Goal: Task Accomplishment & Management: Manage account settings

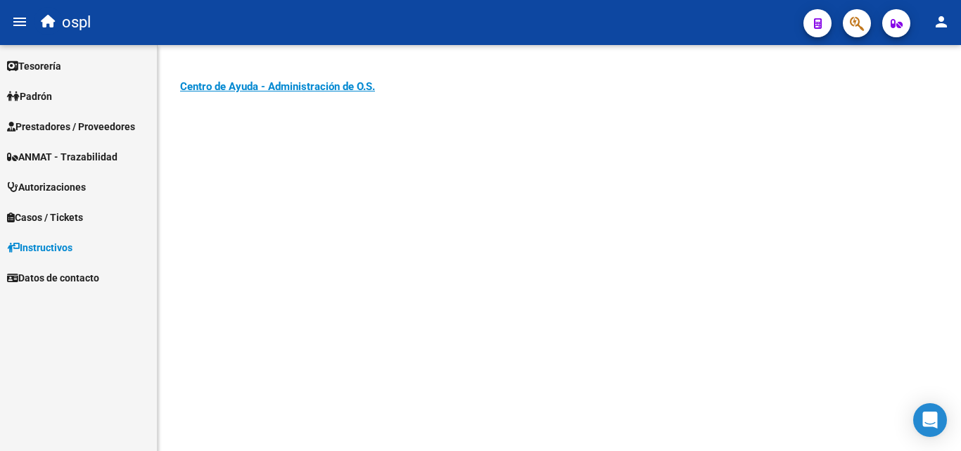
click at [78, 120] on span "Prestadores / Proveedores" at bounding box center [71, 126] width 128 height 15
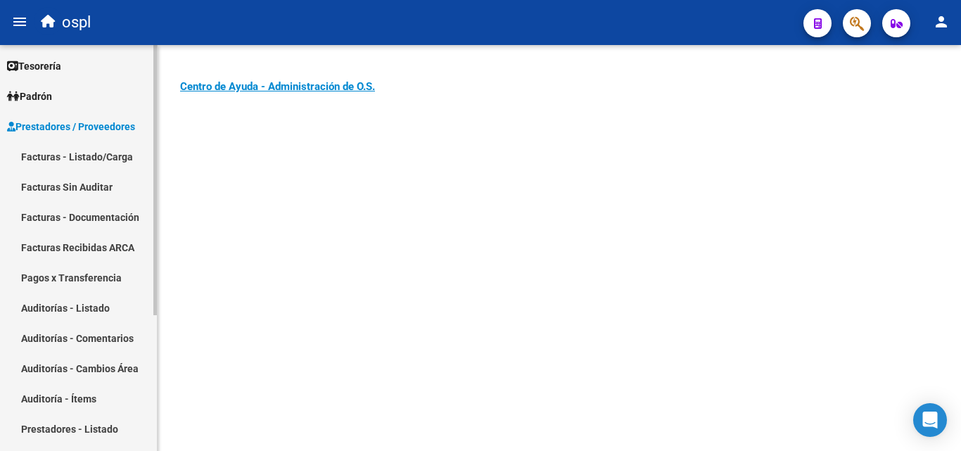
click at [103, 152] on link "Facturas - Listado/Carga" at bounding box center [78, 156] width 157 height 30
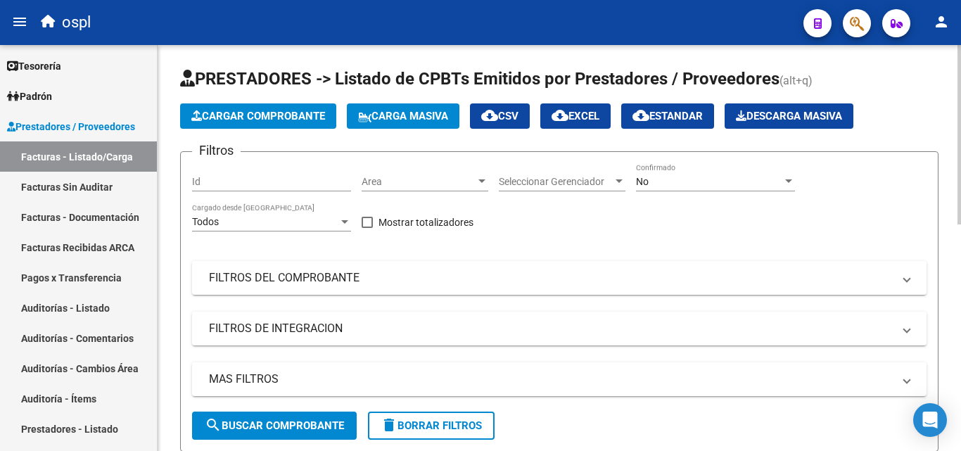
click at [471, 176] on span "Area" at bounding box center [418, 182] width 114 height 12
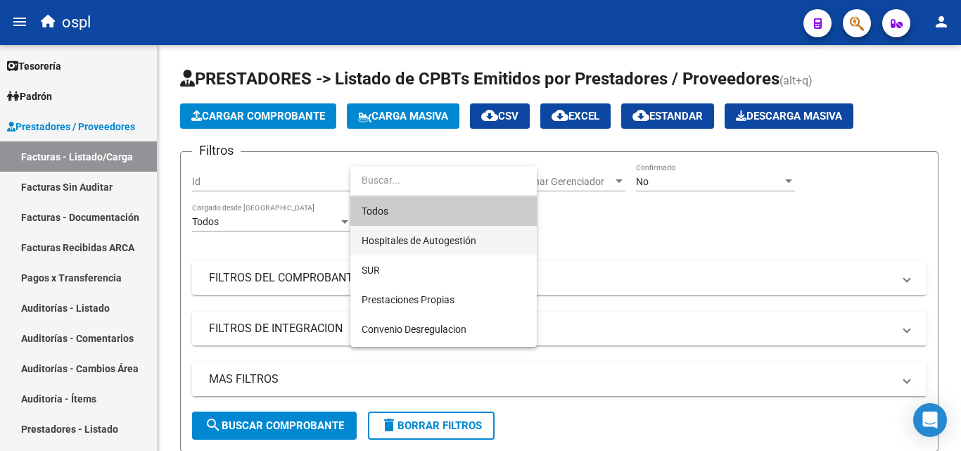
click at [475, 230] on span "Hospitales de Autogestión" at bounding box center [443, 241] width 164 height 30
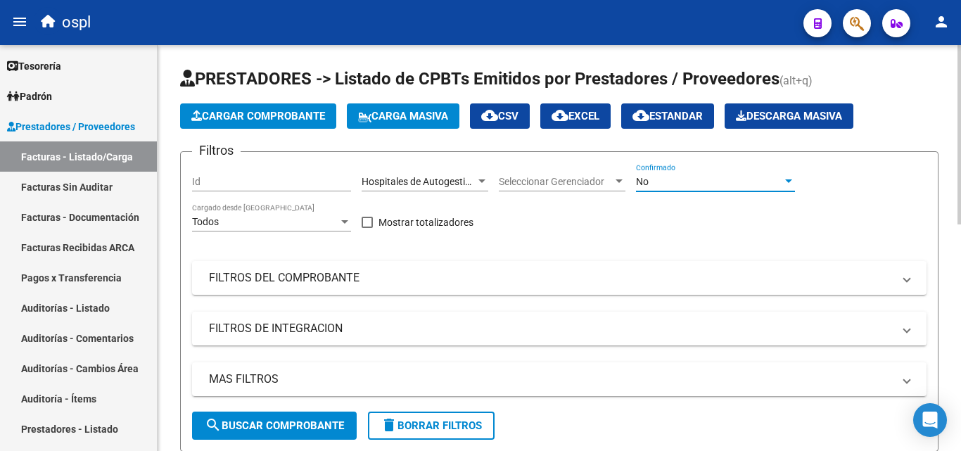
click at [657, 178] on div "No" at bounding box center [709, 182] width 146 height 12
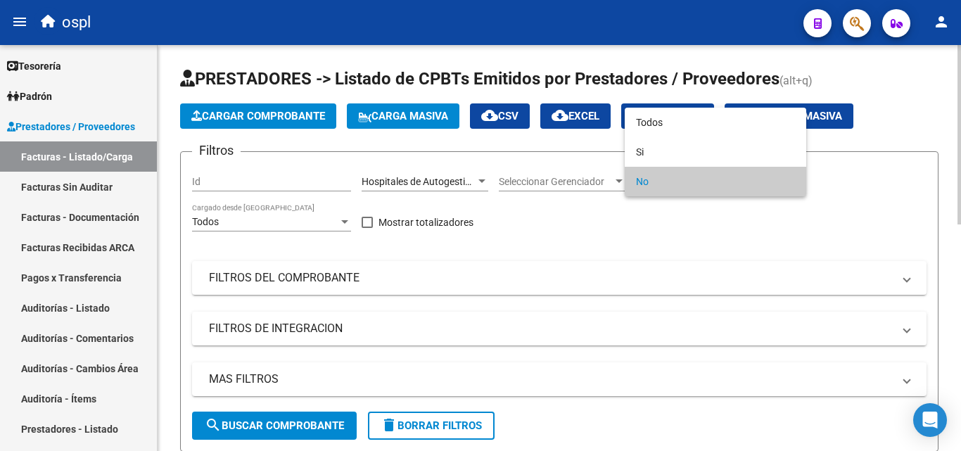
click at [657, 178] on span "No" at bounding box center [715, 182] width 159 height 30
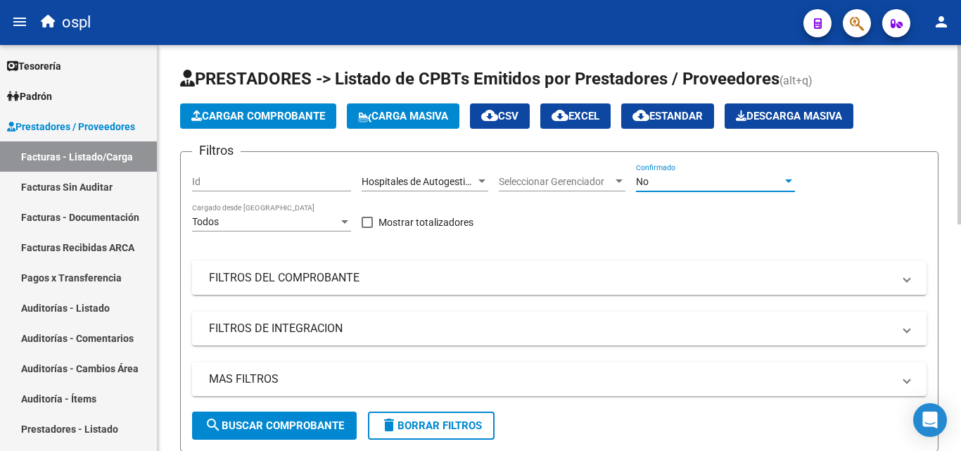
click at [439, 282] on mat-panel-title "FILTROS DEL COMPROBANTE" at bounding box center [551, 277] width 684 height 15
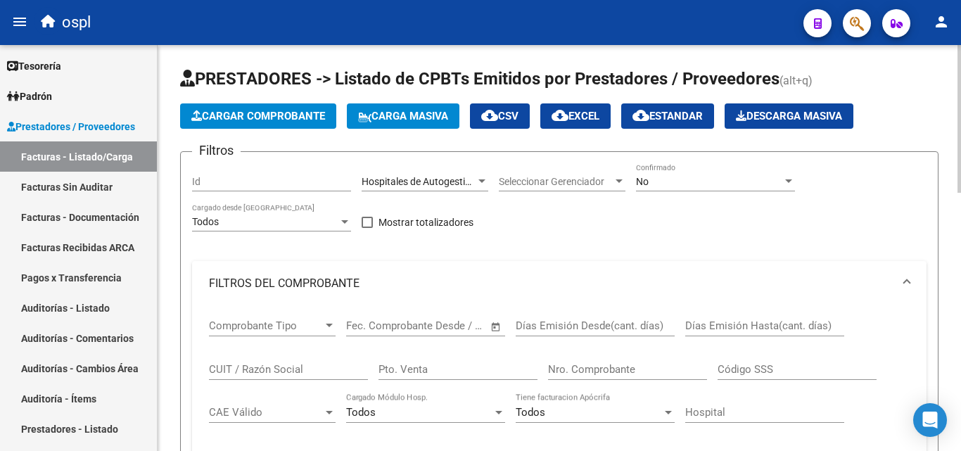
click at [496, 321] on span "Open calendar" at bounding box center [496, 326] width 34 height 34
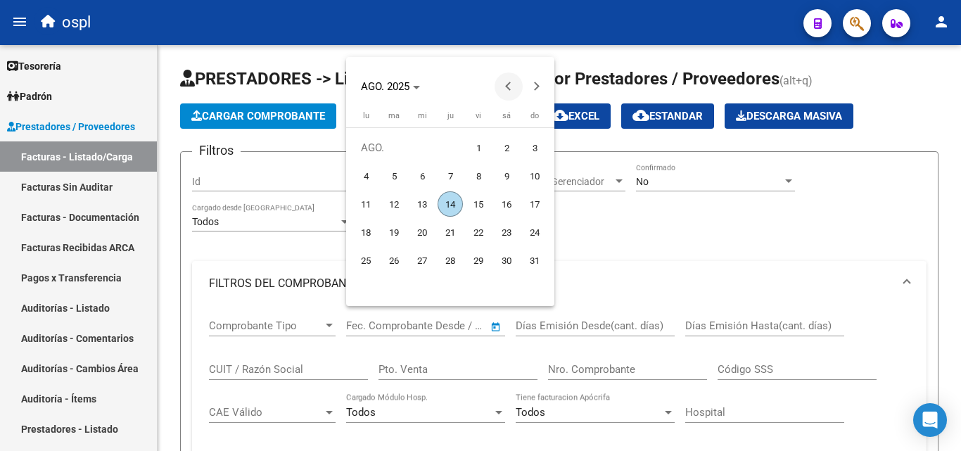
click at [501, 91] on span "Previous month" at bounding box center [508, 86] width 28 height 28
click at [397, 177] on span "1" at bounding box center [393, 175] width 25 height 25
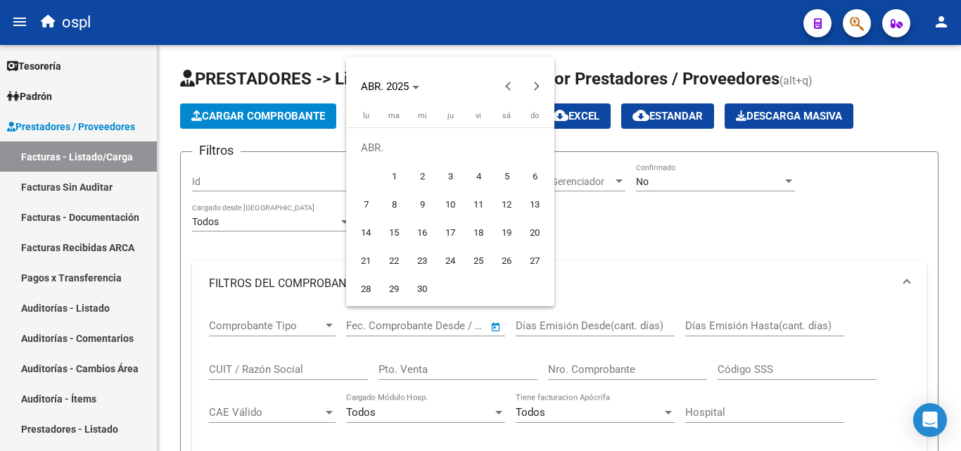
type input "[DATE]"
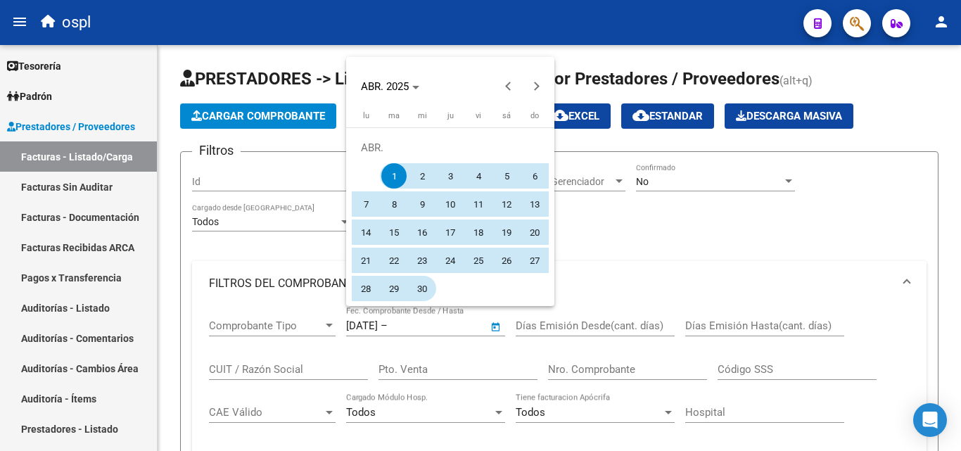
click at [428, 282] on span "30" at bounding box center [421, 288] width 25 height 25
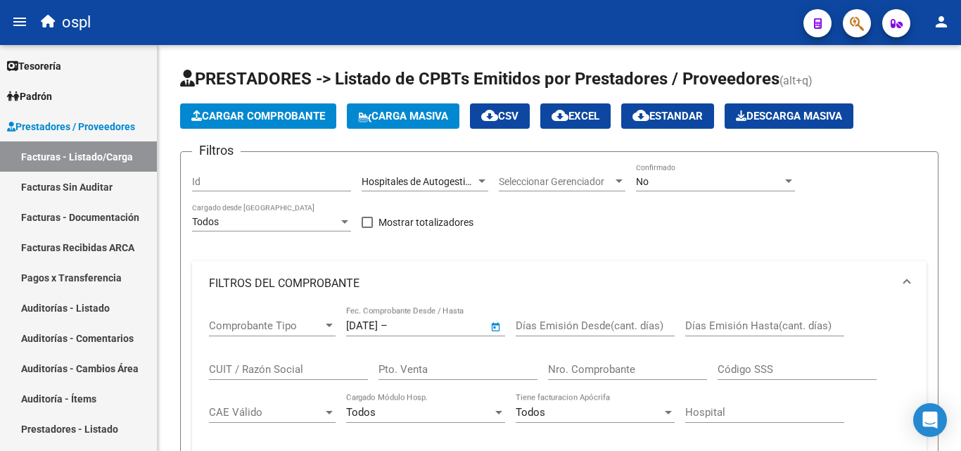
type input "[DATE]"
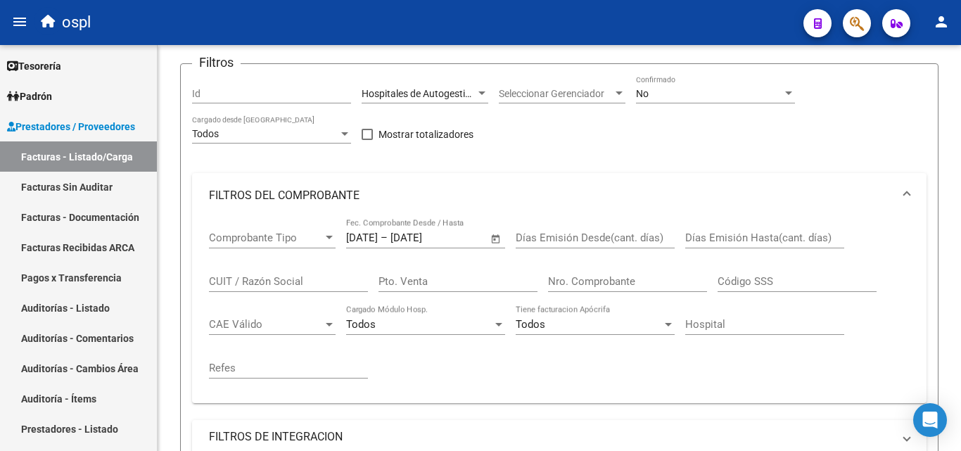
scroll to position [211, 0]
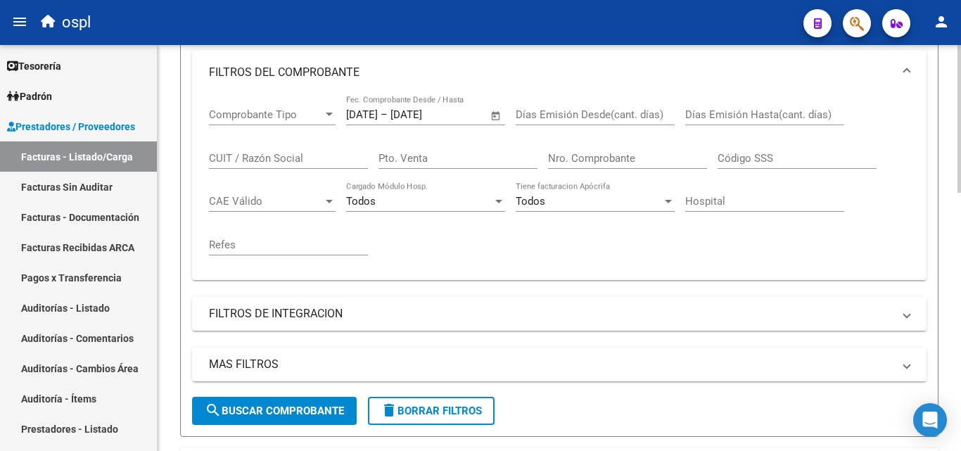
click at [316, 418] on button "search Buscar Comprobante" at bounding box center [274, 411] width 165 height 28
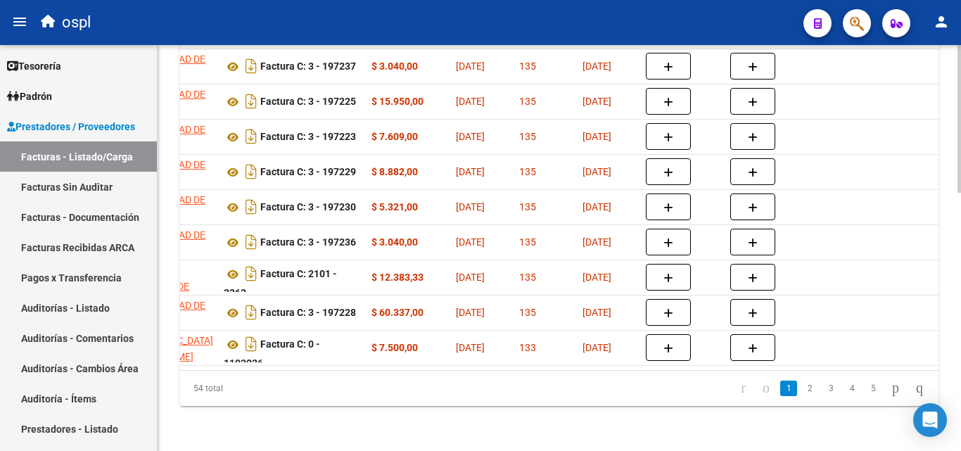
scroll to position [0, 384]
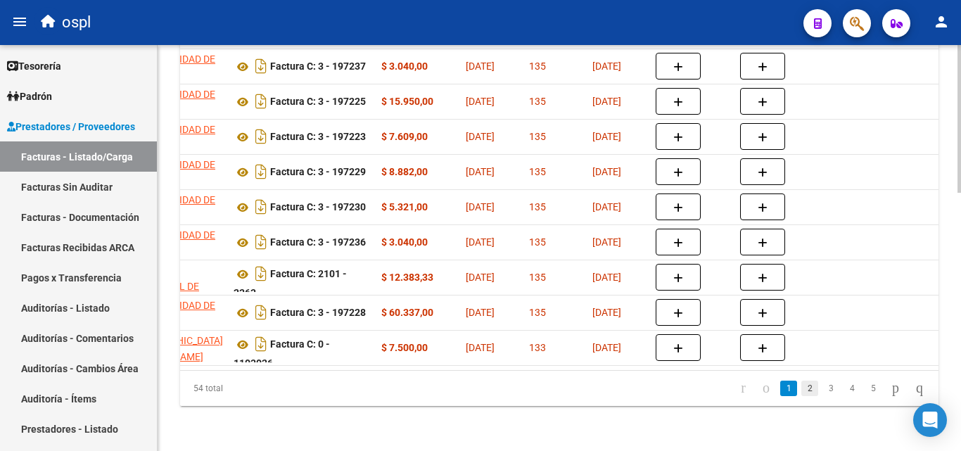
click at [801, 395] on link "2" at bounding box center [809, 387] width 17 height 15
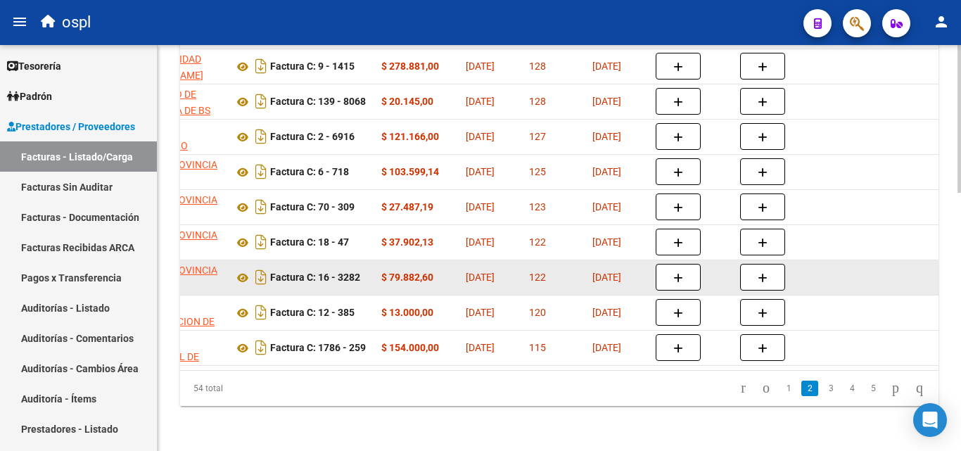
scroll to position [708, 0]
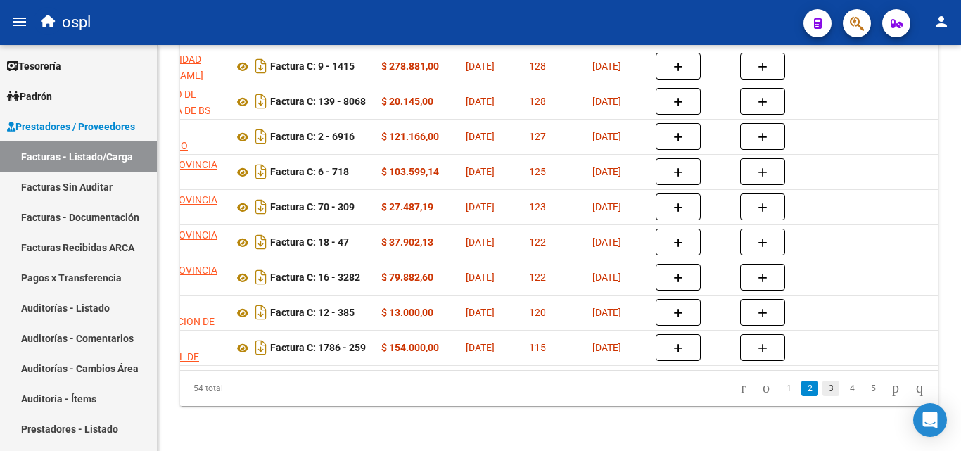
click at [822, 388] on link "3" at bounding box center [830, 387] width 17 height 15
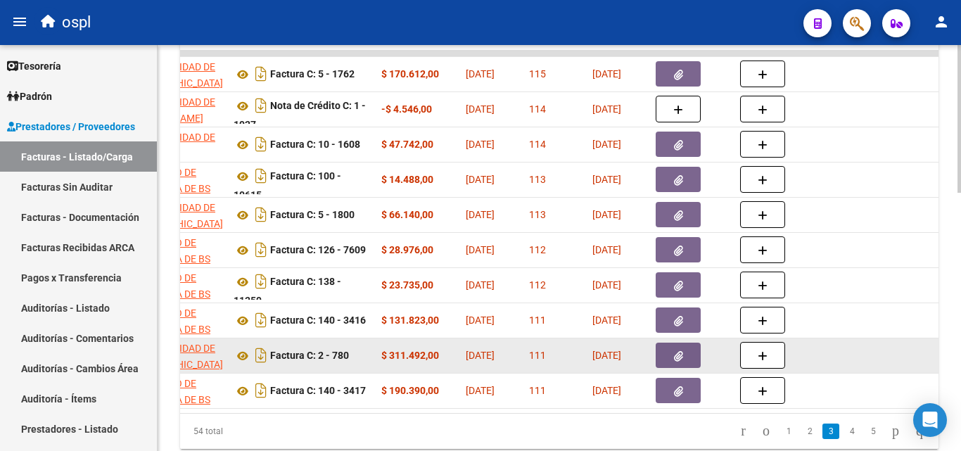
scroll to position [637, 0]
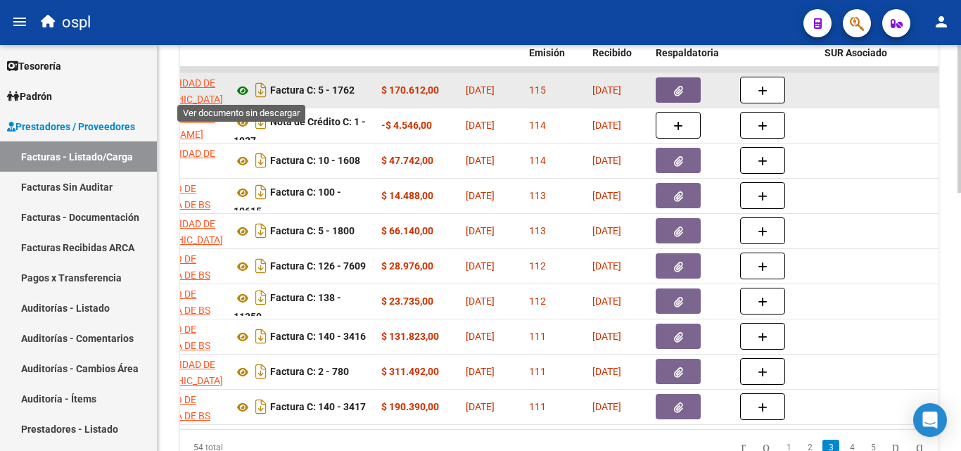
click at [233, 87] on icon at bounding box center [242, 90] width 18 height 17
click at [687, 87] on button "button" at bounding box center [677, 89] width 45 height 25
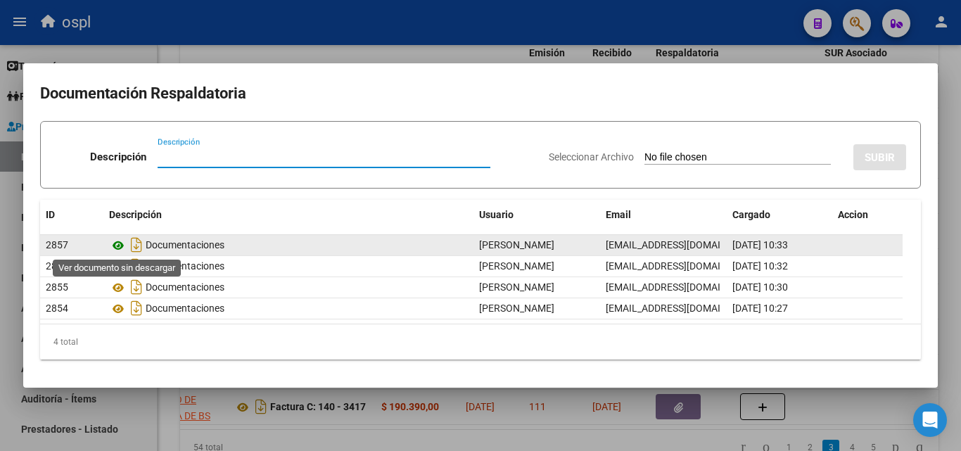
click at [116, 237] on icon at bounding box center [118, 245] width 18 height 17
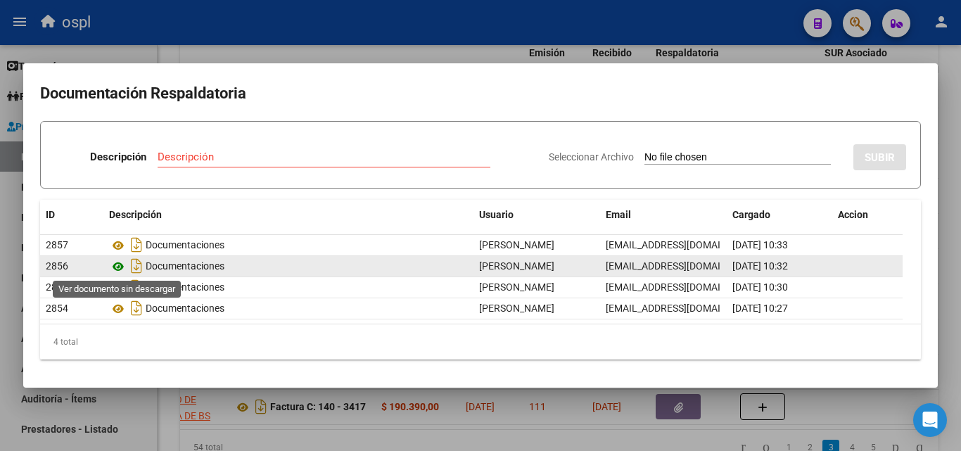
click at [121, 269] on icon at bounding box center [118, 266] width 18 height 17
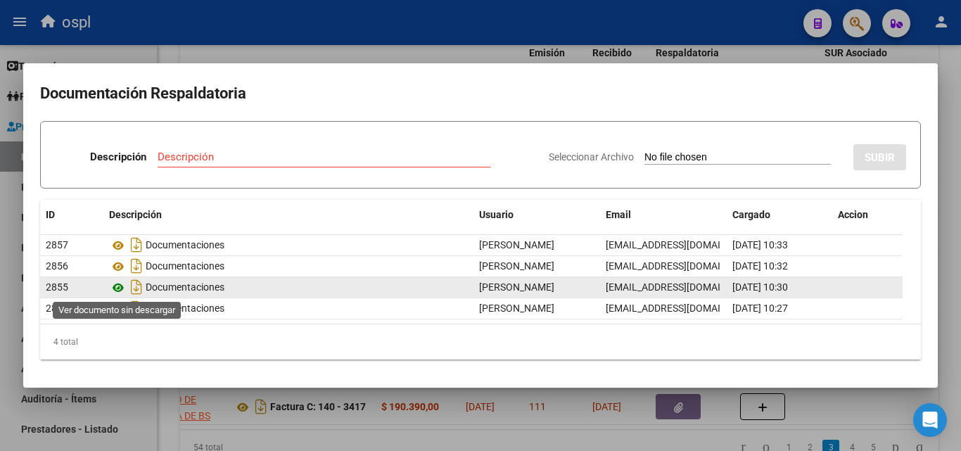
click at [119, 286] on icon at bounding box center [118, 287] width 18 height 17
click at [121, 286] on icon at bounding box center [118, 287] width 18 height 17
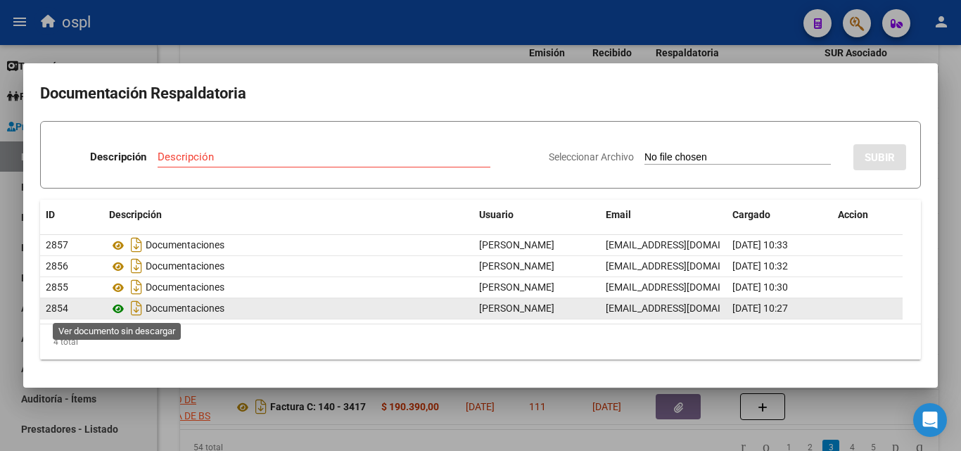
click at [120, 312] on icon at bounding box center [118, 308] width 18 height 17
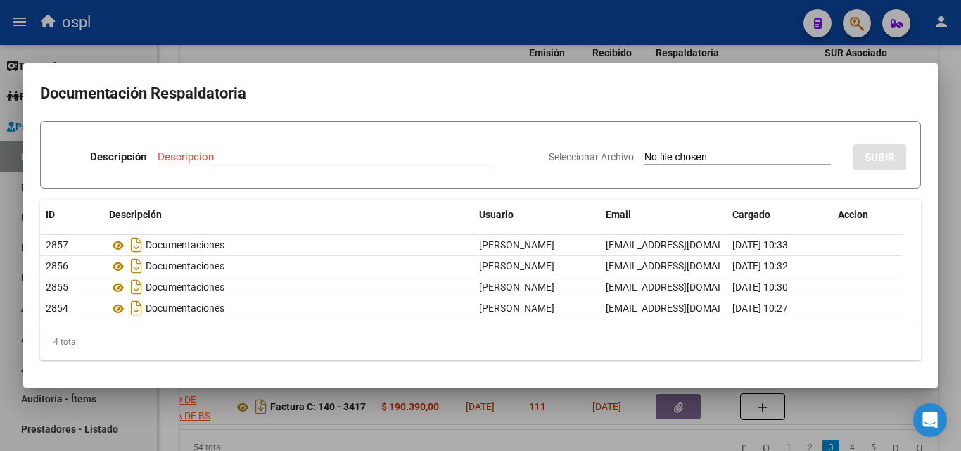
click at [542, 45] on div at bounding box center [480, 225] width 961 height 451
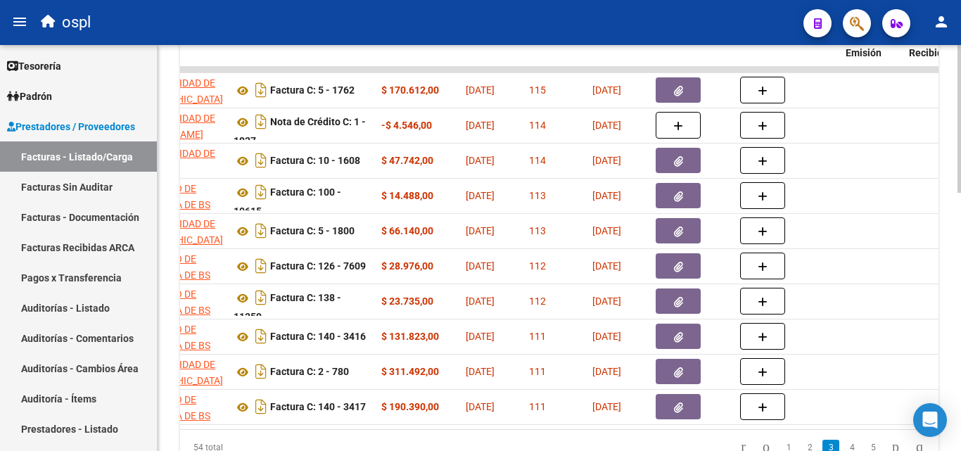
scroll to position [0, 0]
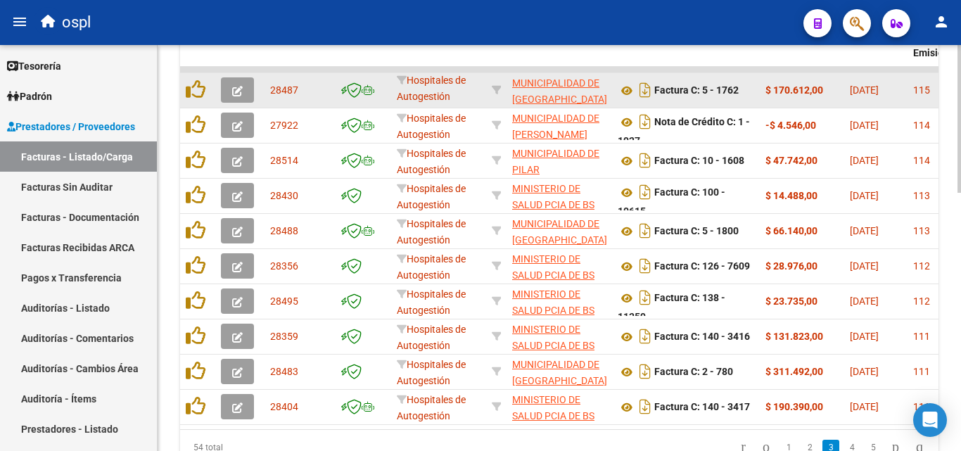
click at [234, 94] on icon "button" at bounding box center [237, 91] width 11 height 11
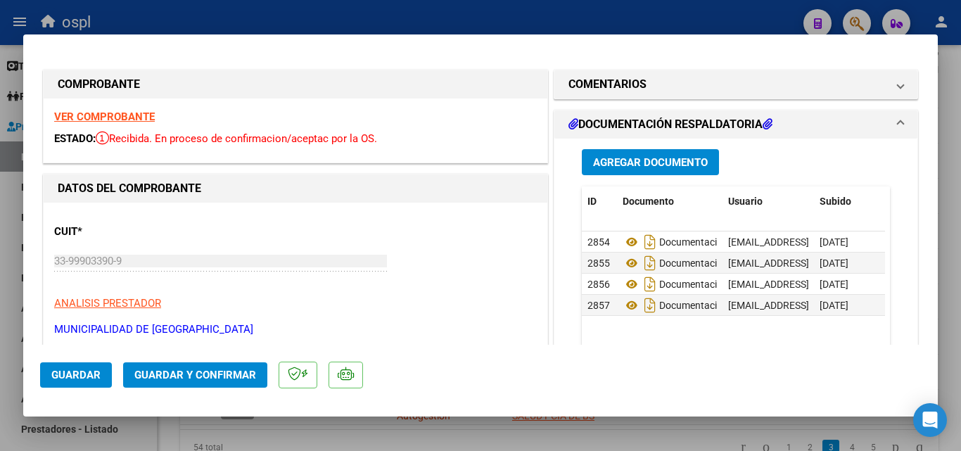
scroll to position [281, 0]
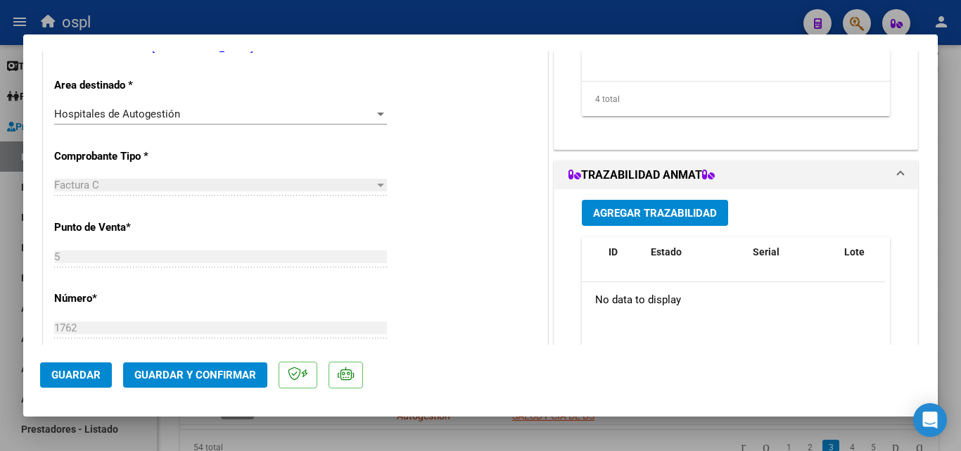
click at [305, 124] on div "Hospitales de Autogestión Seleccionar Area" at bounding box center [220, 113] width 333 height 21
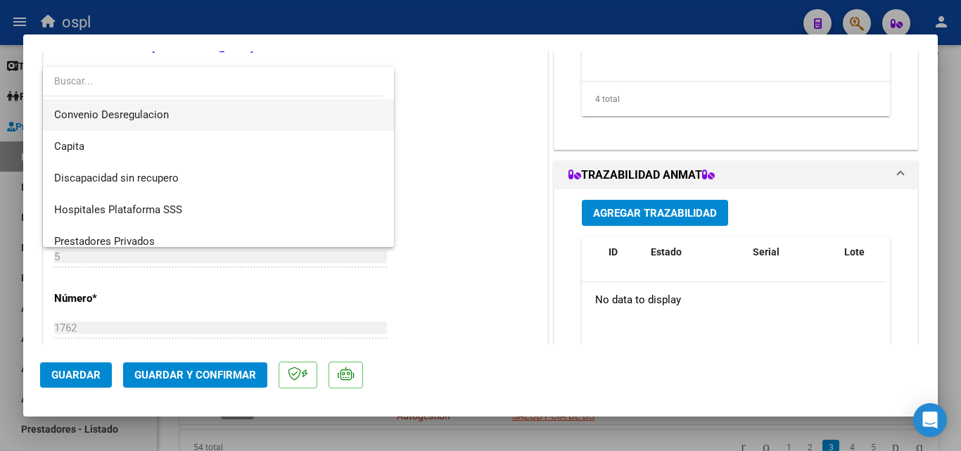
scroll to position [168, 0]
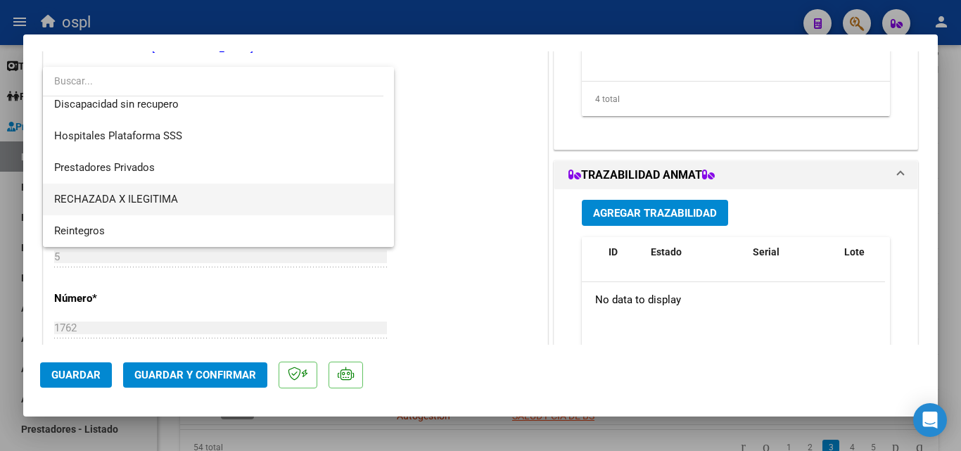
click at [215, 200] on span "RECHAZADA X ILEGITIMA" at bounding box center [218, 200] width 328 height 32
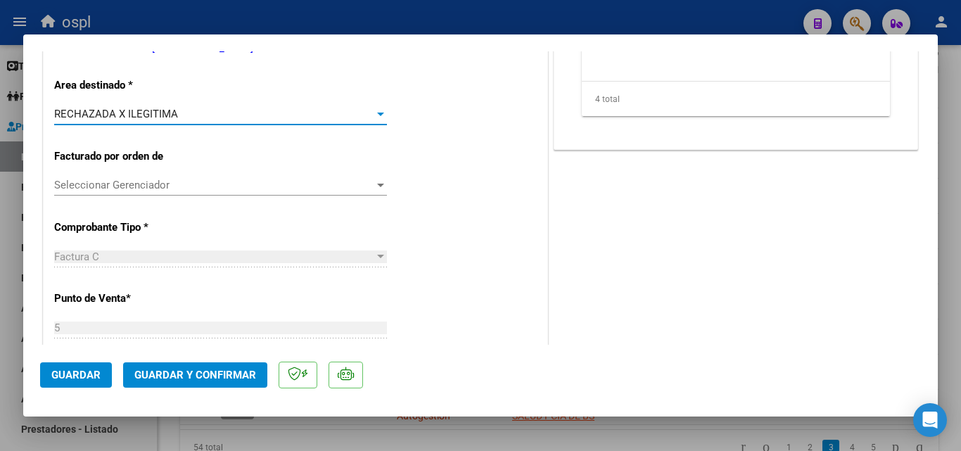
click at [203, 373] on span "Guardar y Confirmar" at bounding box center [195, 375] width 122 height 13
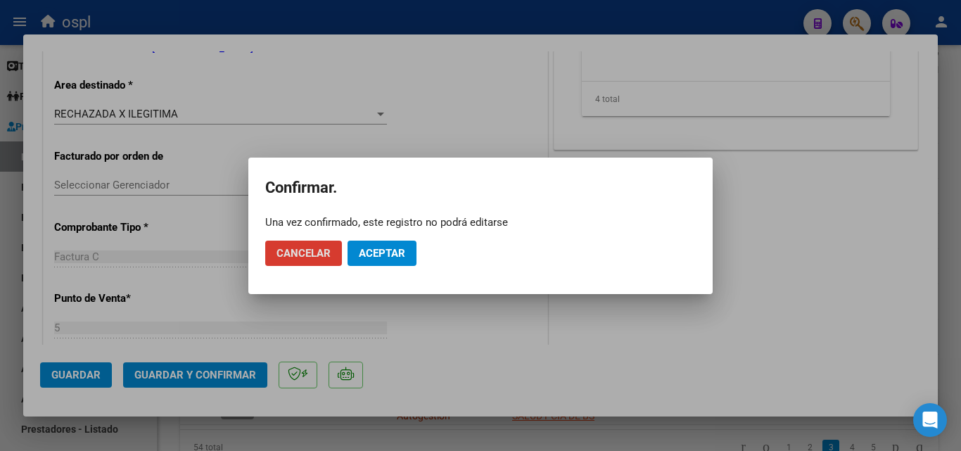
click at [384, 260] on button "Aceptar" at bounding box center [381, 253] width 69 height 25
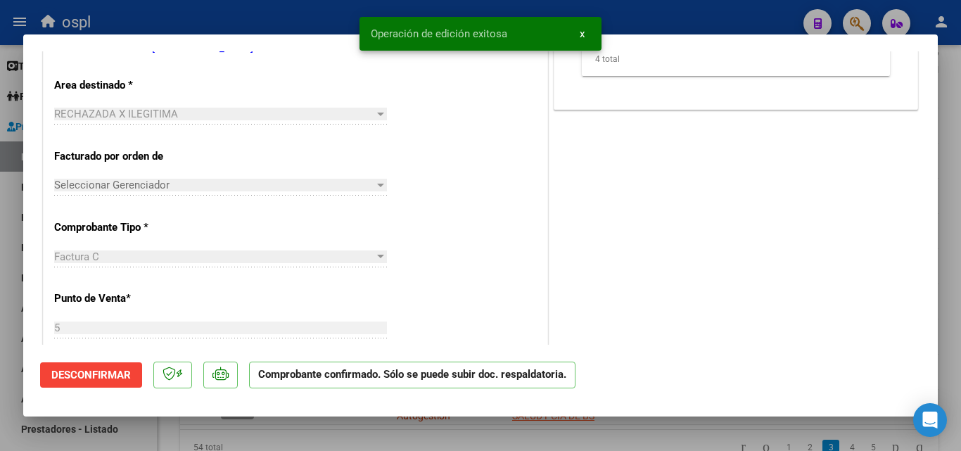
click at [269, 18] on div at bounding box center [480, 225] width 961 height 451
type input "$ 0,00"
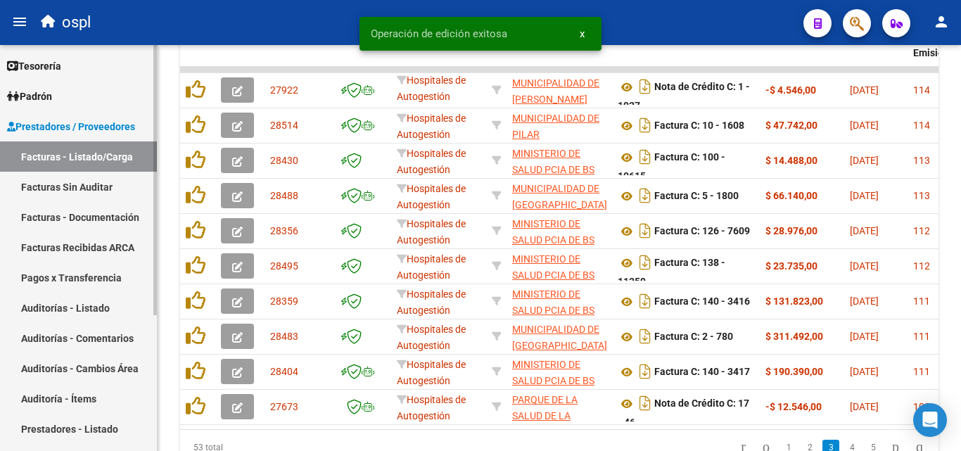
click at [79, 186] on link "Facturas Sin Auditar" at bounding box center [78, 187] width 157 height 30
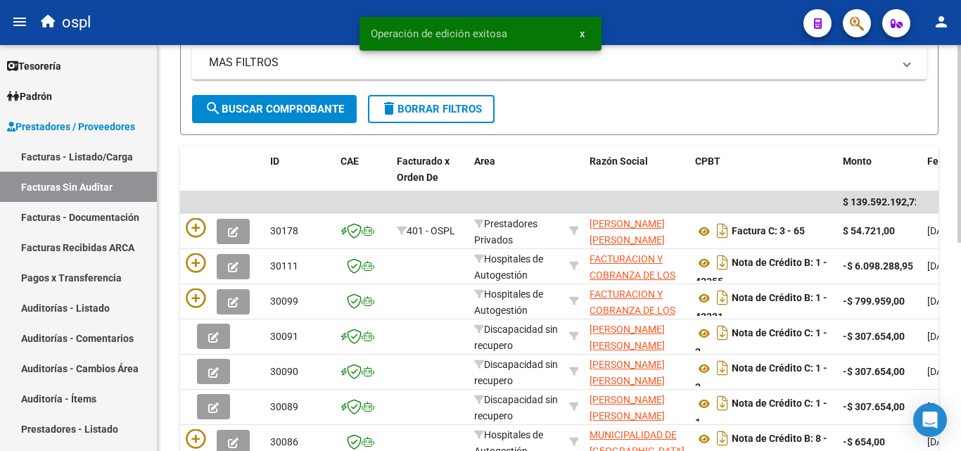
scroll to position [75, 0]
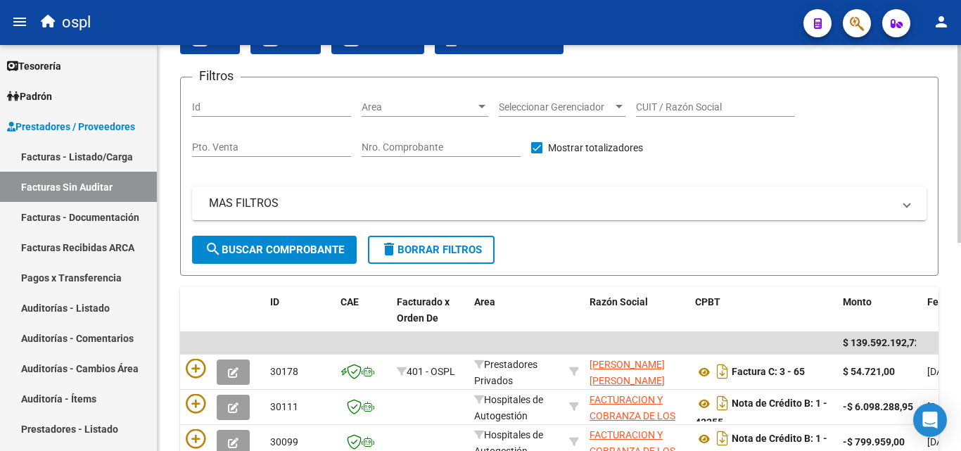
click at [425, 142] on input "Nro. Comprobante" at bounding box center [440, 147] width 159 height 12
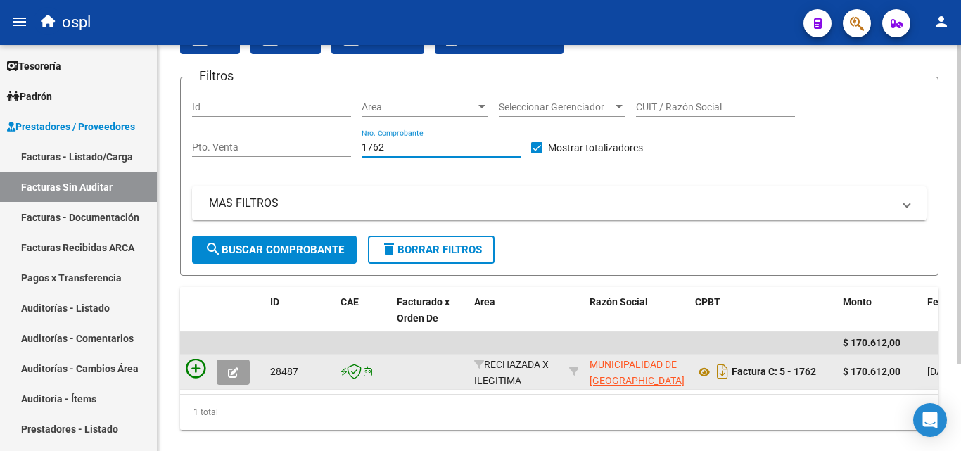
type input "1762"
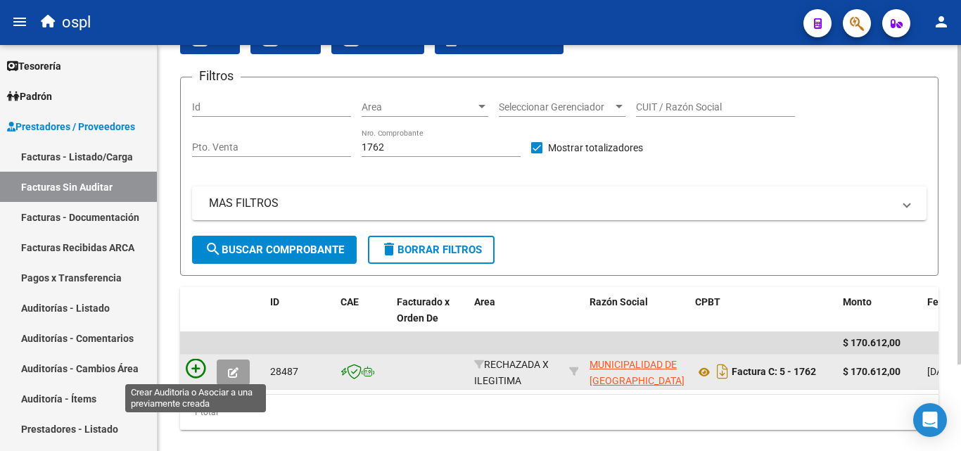
click at [189, 369] on icon at bounding box center [196, 369] width 20 height 20
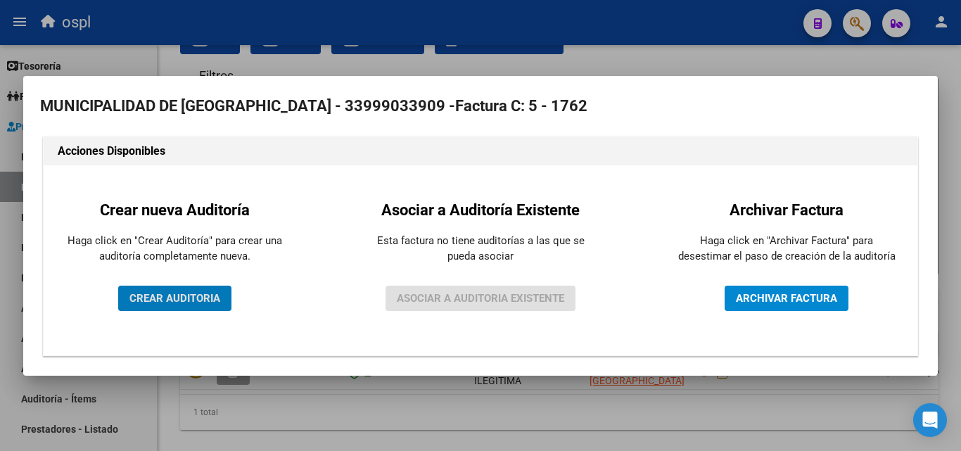
click at [198, 304] on span "CREAR AUDITORIA" at bounding box center [174, 298] width 91 height 13
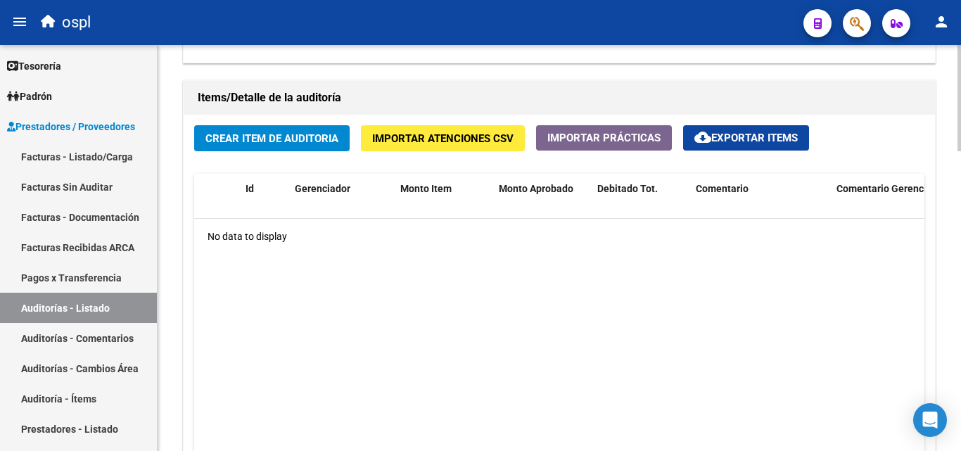
scroll to position [985, 0]
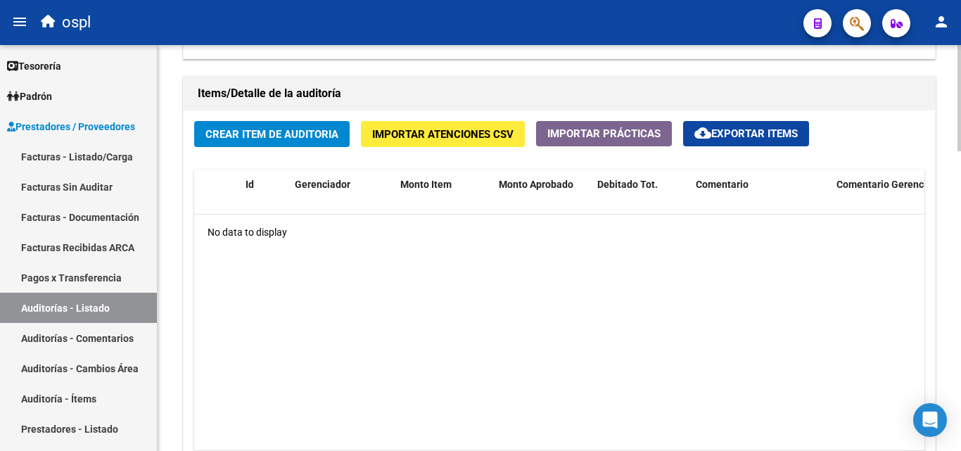
click at [276, 128] on span "Crear Item de Auditoria" at bounding box center [271, 134] width 133 height 13
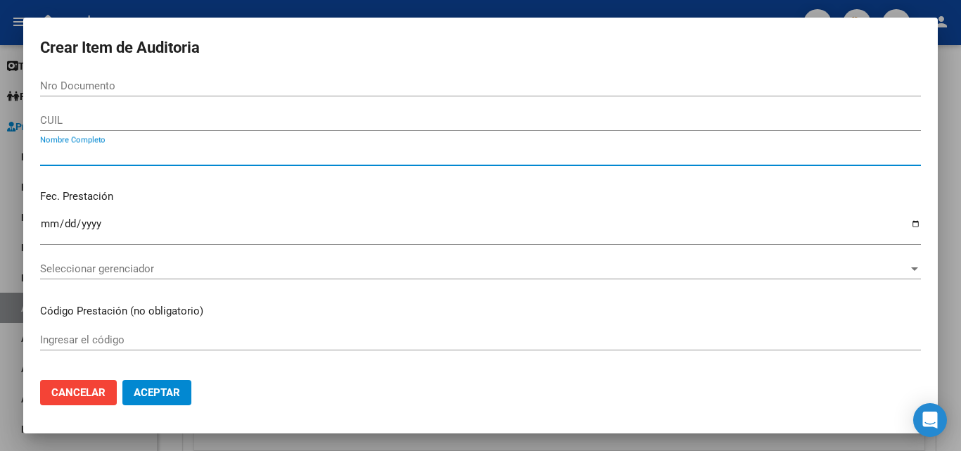
click at [190, 152] on input "Nombre Completo" at bounding box center [480, 154] width 881 height 13
type input "t"
type input "TODOS"
click at [251, 186] on div "Fec. Prestación Ingresar la fecha" at bounding box center [480, 218] width 881 height 80
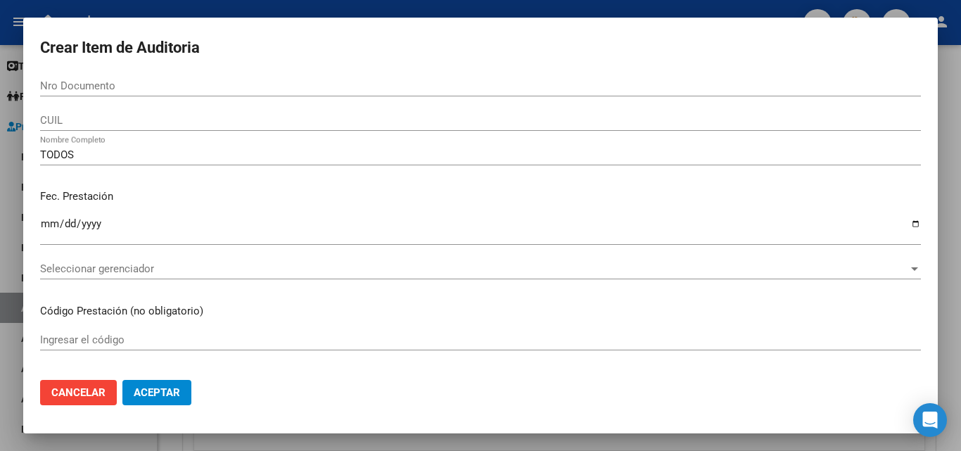
click at [448, 213] on div "Fec. Prestación Ingresar la fecha" at bounding box center [480, 218] width 881 height 80
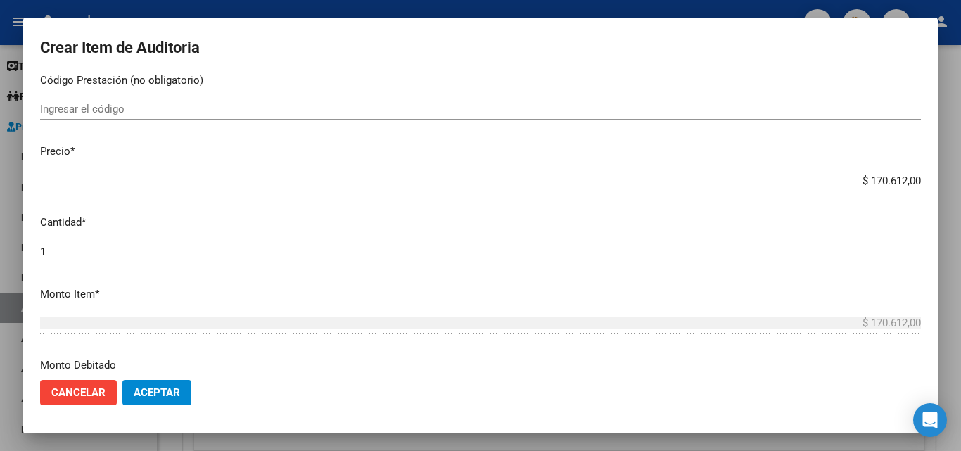
scroll to position [281, 0]
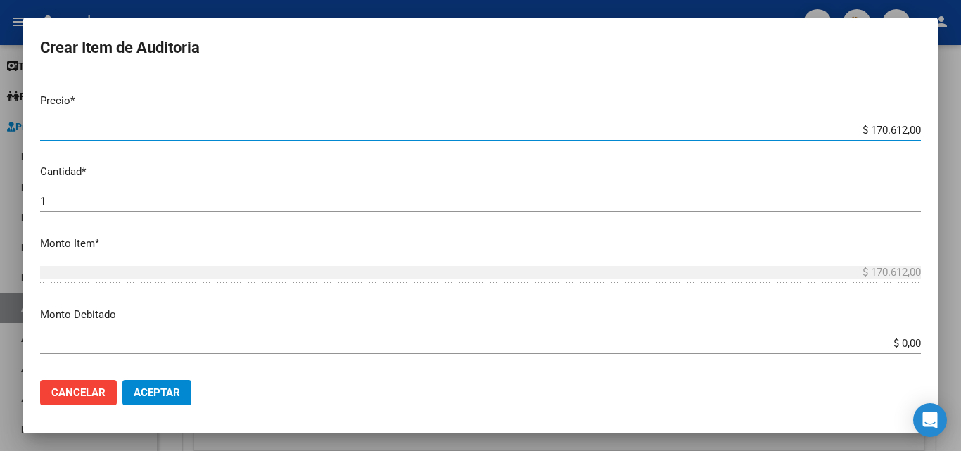
drag, startPoint x: 855, startPoint y: 128, endPoint x: 915, endPoint y: 133, distance: 60.0
click at [915, 133] on app-form-text-field "Precio * $ 170.612,00 Ingresar el precio" at bounding box center [486, 115] width 892 height 44
click at [909, 343] on input "$ 0,00" at bounding box center [480, 343] width 881 height 13
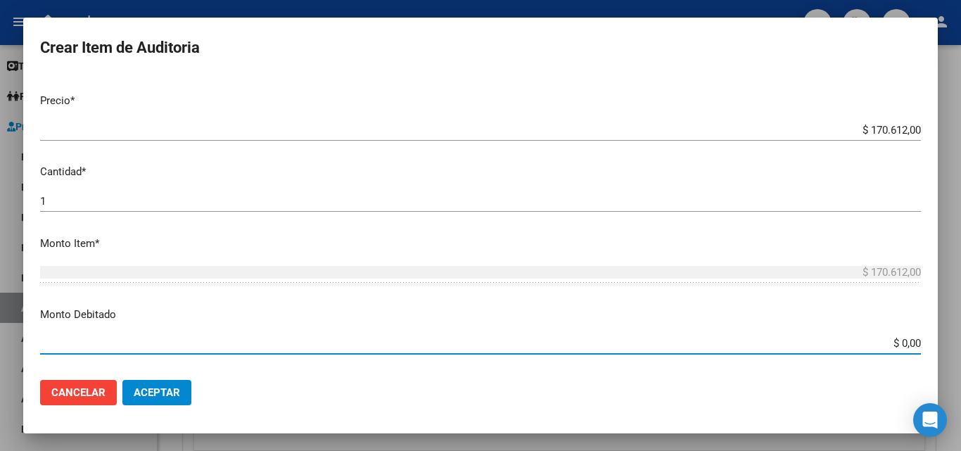
paste input "170.612,00"
type input "$ 170.612,00"
click at [765, 314] on p "Monto Debitado" at bounding box center [480, 315] width 881 height 16
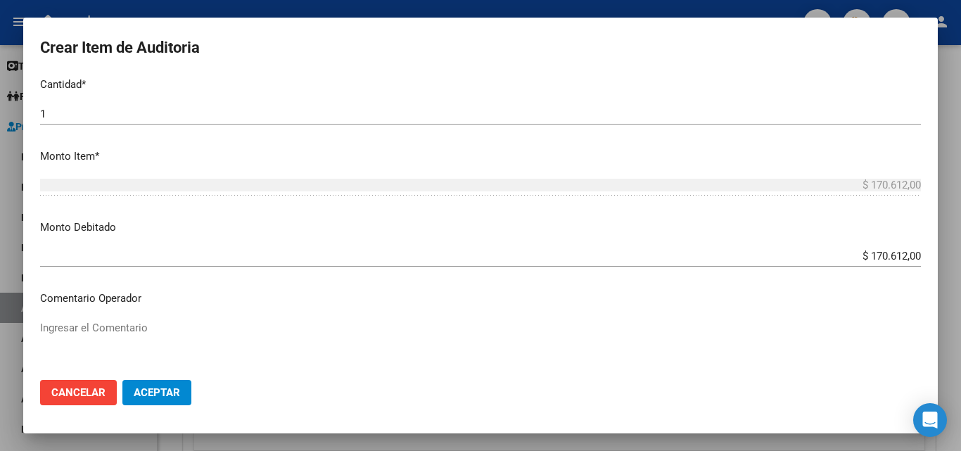
scroll to position [492, 0]
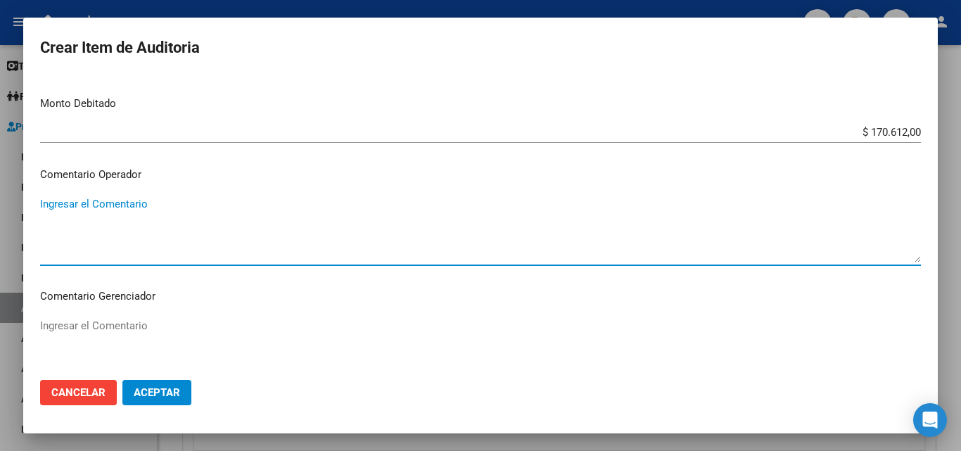
paste textarea "RECHAZADA POR ILEGITIMA; El beneficiario no ha suscripto en legal forma los com…"
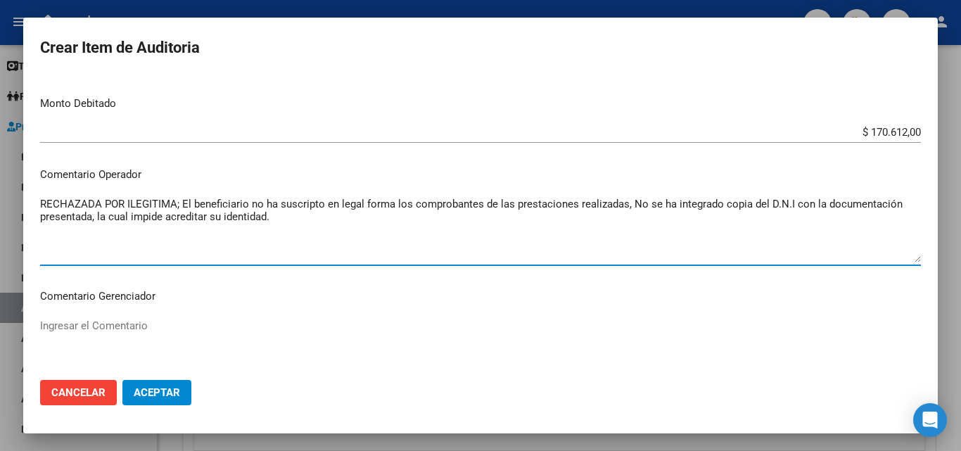
type textarea "RECHAZADA POR ILEGITIMA; El beneficiario no ha suscripto en legal forma los com…"
click at [162, 395] on span "Aceptar" at bounding box center [157, 392] width 46 height 13
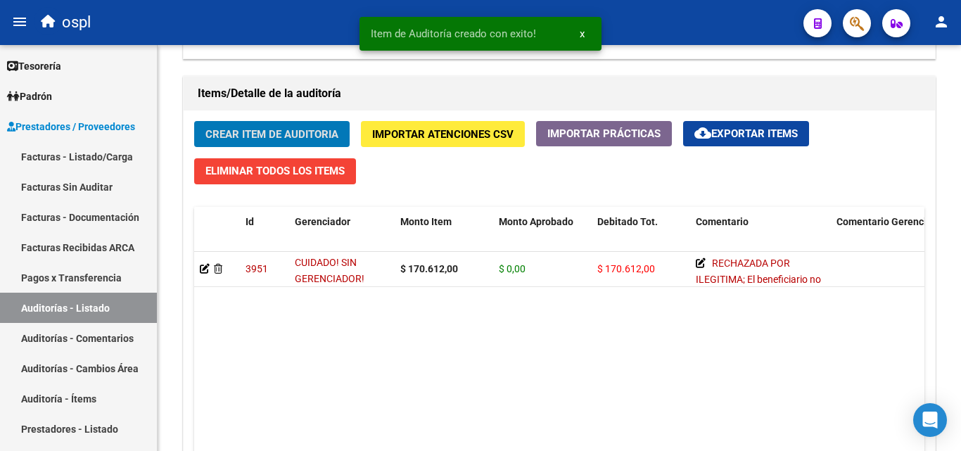
scroll to position [985, 0]
click at [582, 376] on datatable-body "3951 CUIDADO! SIN GERENCIADOR! $ 170.612,00 $ 0,00 $ 170.612,00 RECHAZADA POR I…" at bounding box center [559, 370] width 730 height 236
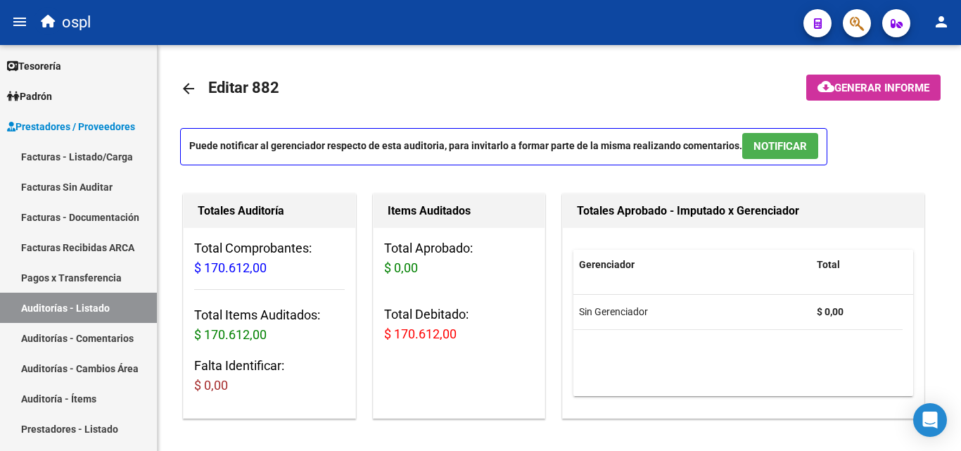
scroll to position [1, 0]
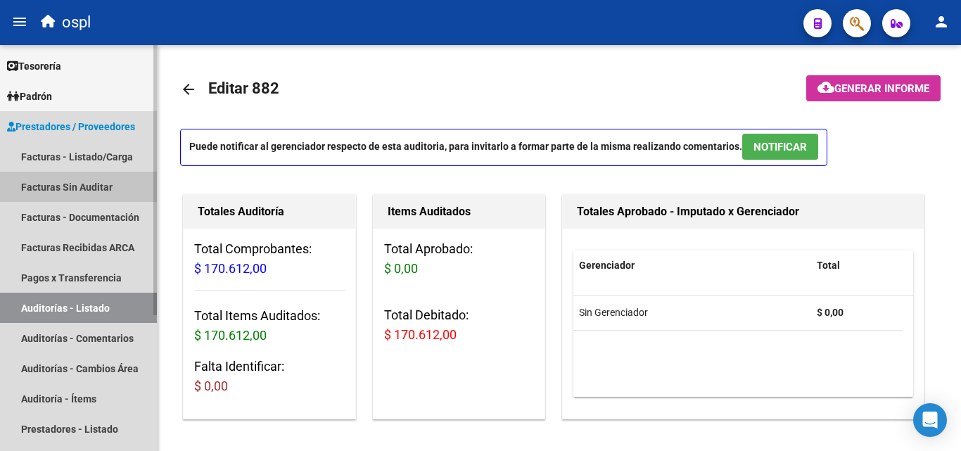
click at [98, 182] on link "Facturas Sin Auditar" at bounding box center [78, 187] width 157 height 30
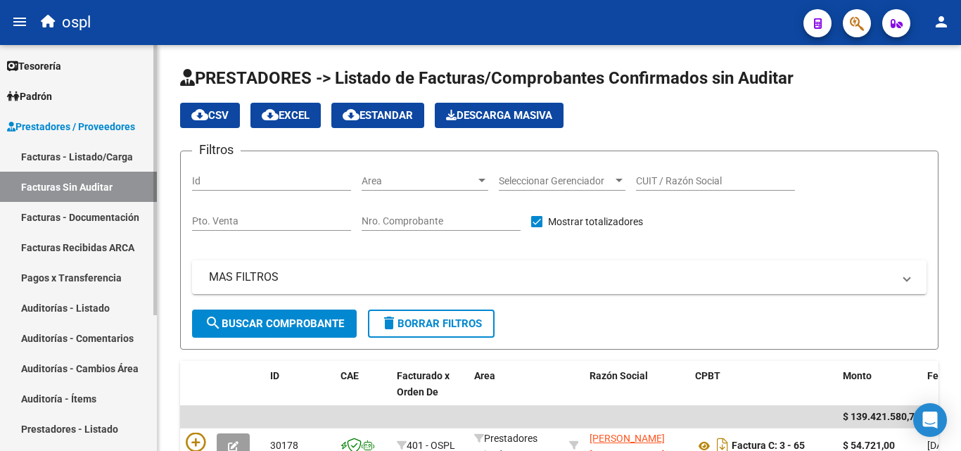
click at [116, 148] on link "Facturas - Listado/Carga" at bounding box center [78, 156] width 157 height 30
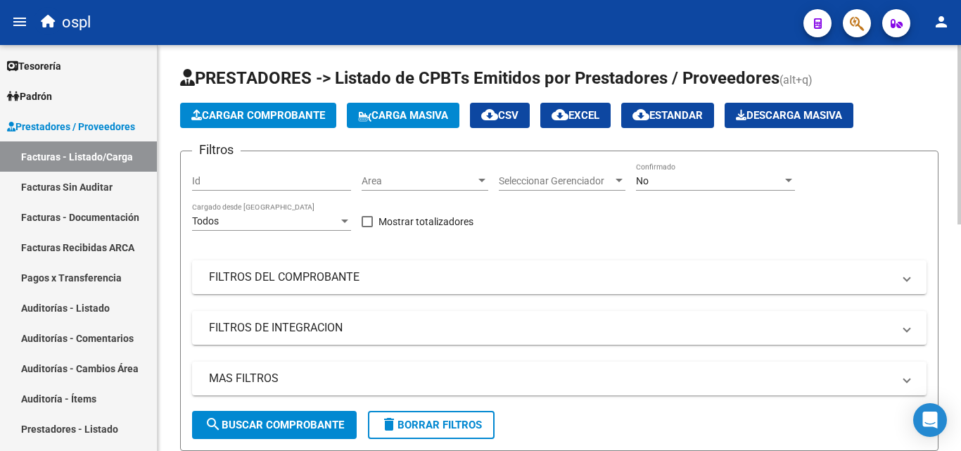
click at [460, 177] on span "Area" at bounding box center [418, 181] width 114 height 12
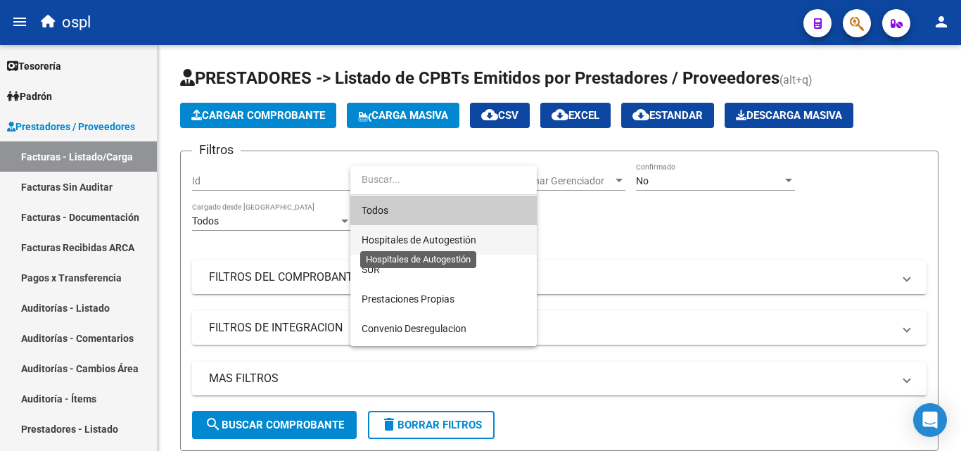
click at [459, 236] on span "Hospitales de Autogestión" at bounding box center [418, 239] width 115 height 11
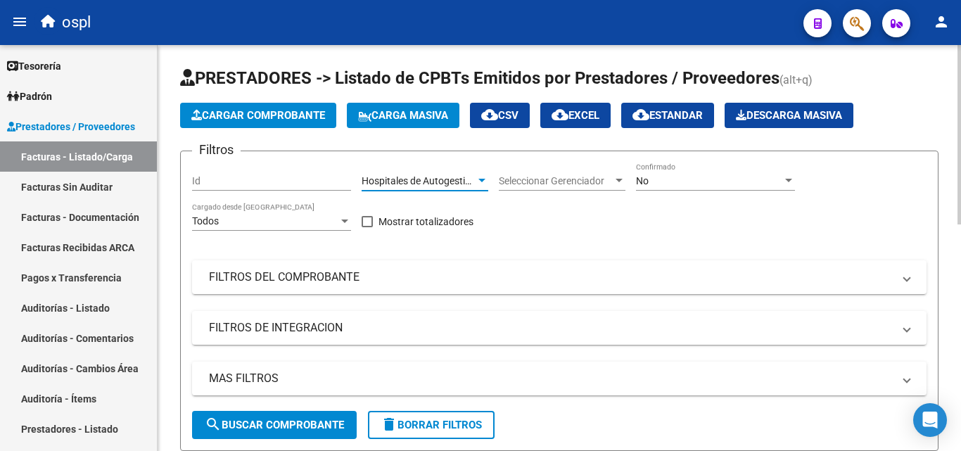
click at [516, 217] on div "Filtros Id Hospitales de Autogestión Area Seleccionar Gerenciador Seleccionar G…" at bounding box center [559, 286] width 734 height 248
click at [492, 277] on mat-panel-title "FILTROS DEL COMPROBANTE" at bounding box center [551, 276] width 684 height 15
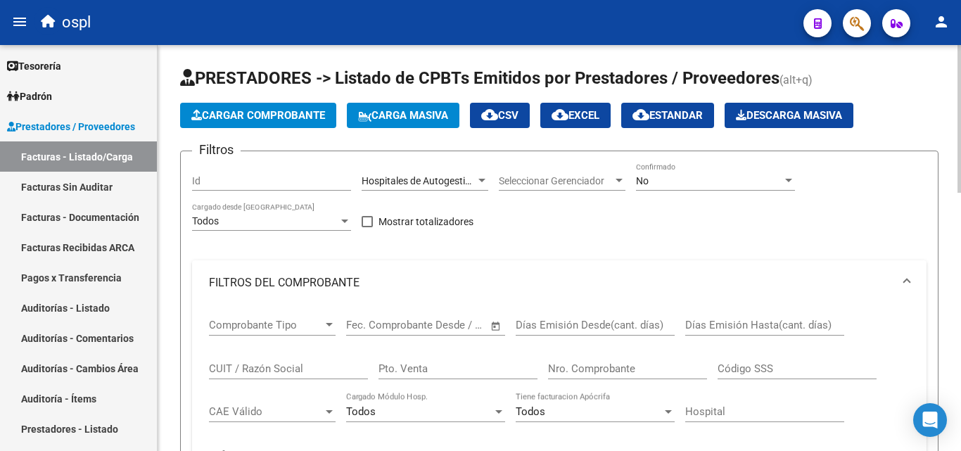
click at [501, 326] on span "Open calendar" at bounding box center [496, 326] width 34 height 34
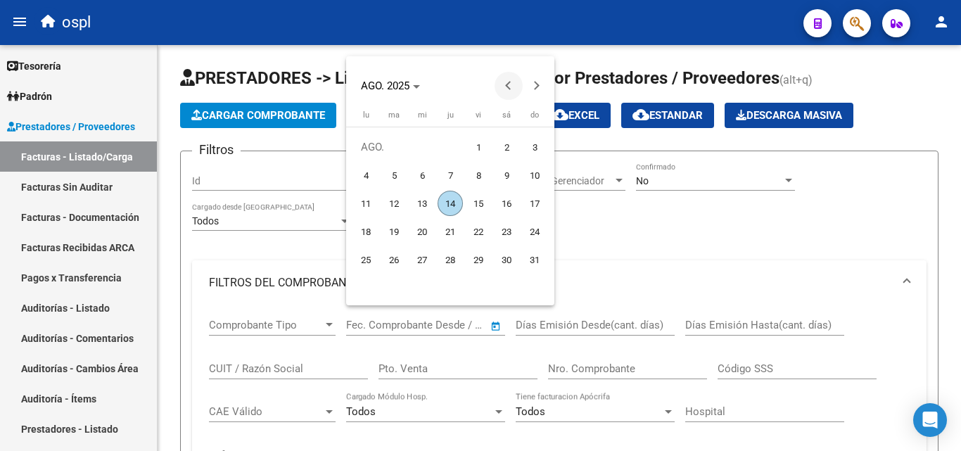
click at [512, 86] on button "Previous month" at bounding box center [508, 86] width 28 height 28
click at [395, 172] on span "1" at bounding box center [393, 174] width 25 height 25
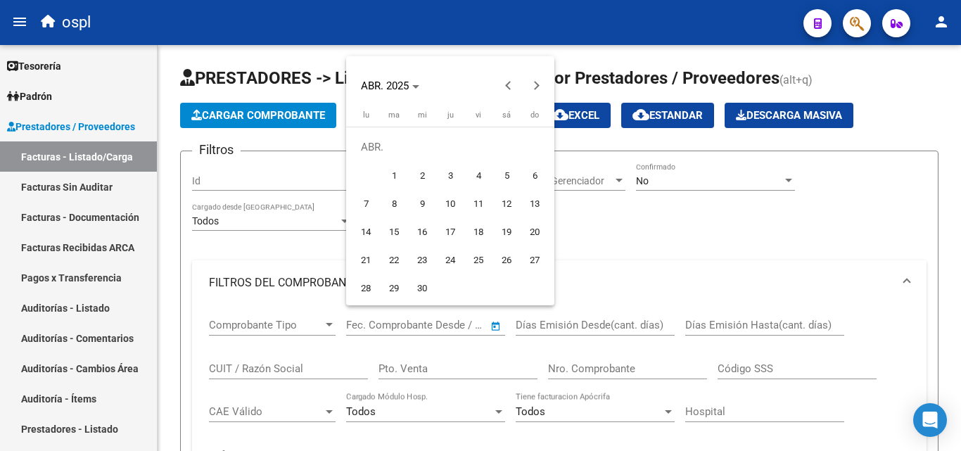
type input "[DATE]"
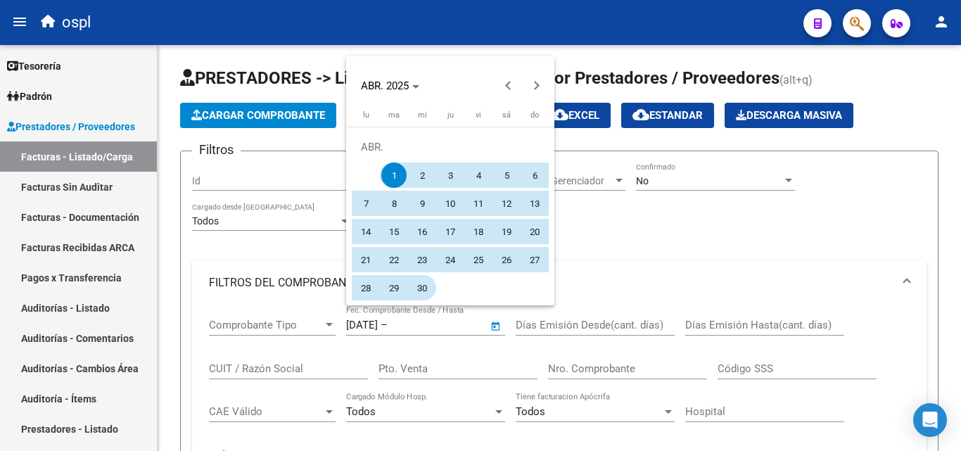
click at [425, 283] on span "30" at bounding box center [421, 287] width 25 height 25
type input "[DATE]"
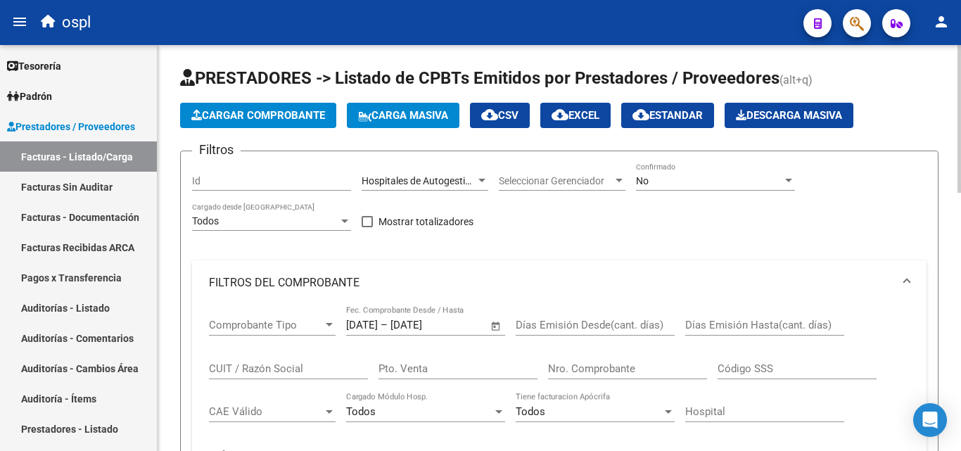
click at [326, 247] on div "Filtros Id Hospitales de Autogestión Area Seleccionar Gerenciador Seleccionar G…" at bounding box center [559, 384] width 734 height 444
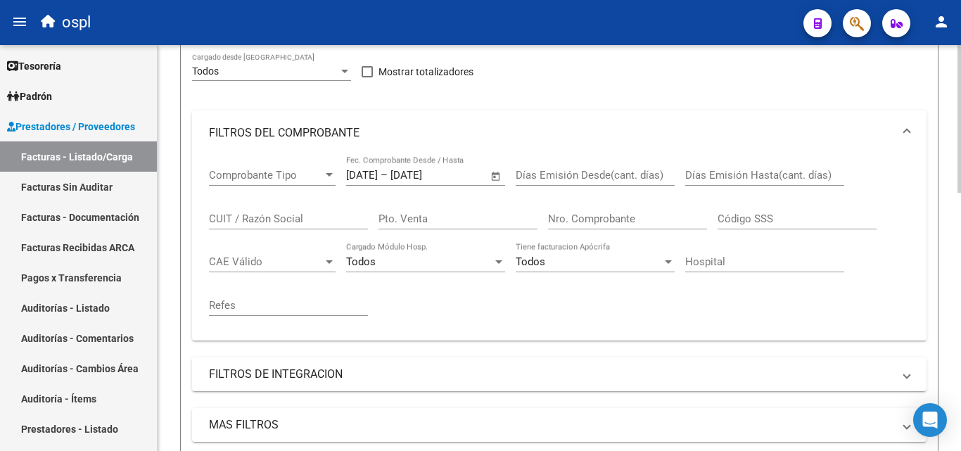
scroll to position [352, 0]
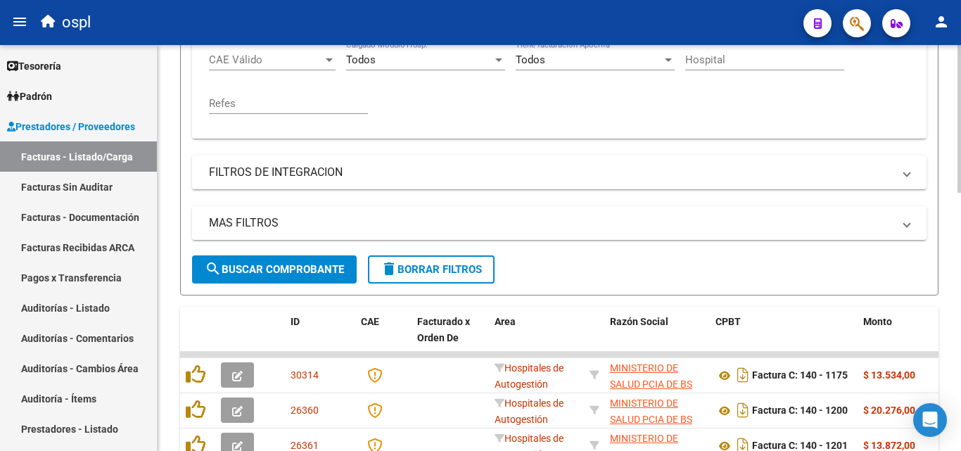
click at [331, 269] on span "search Buscar Comprobante" at bounding box center [274, 269] width 139 height 13
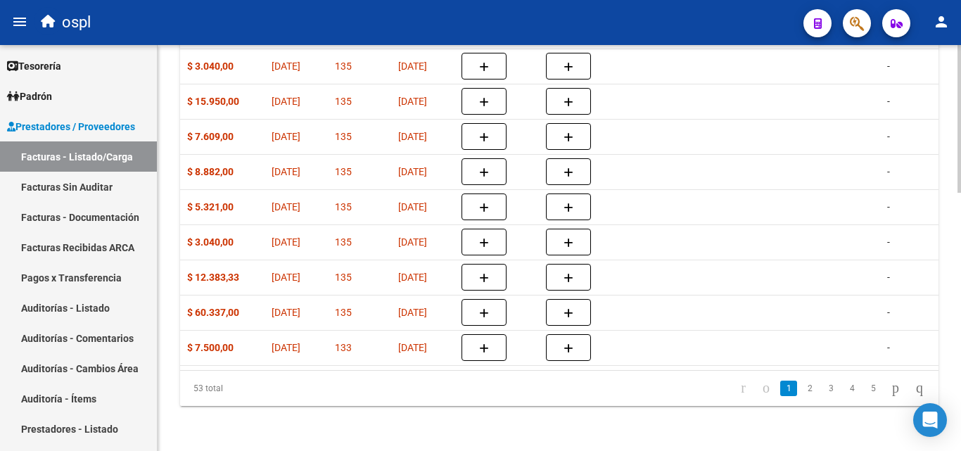
scroll to position [0, 589]
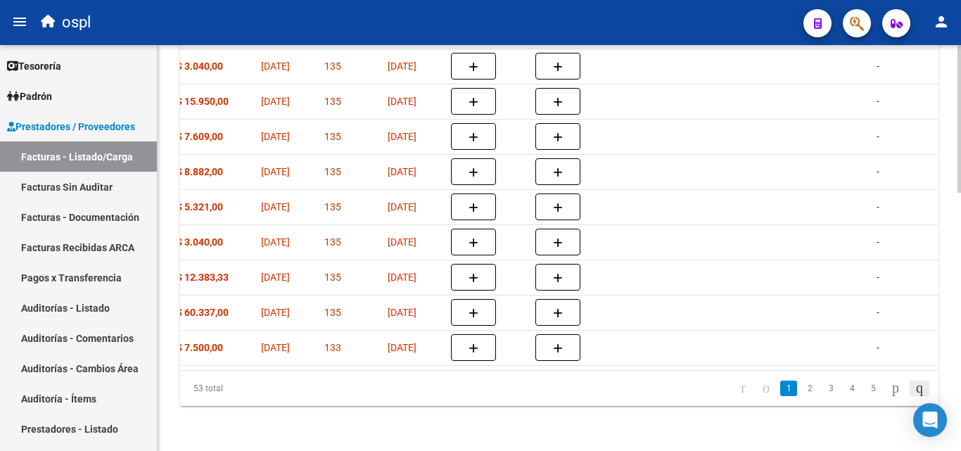
click at [914, 384] on icon "go to last page" at bounding box center [919, 387] width 11 height 17
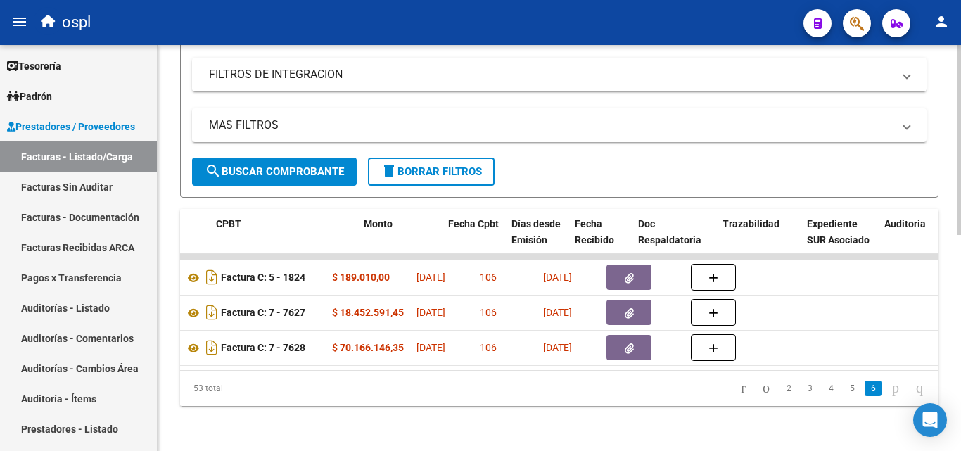
scroll to position [0, 402]
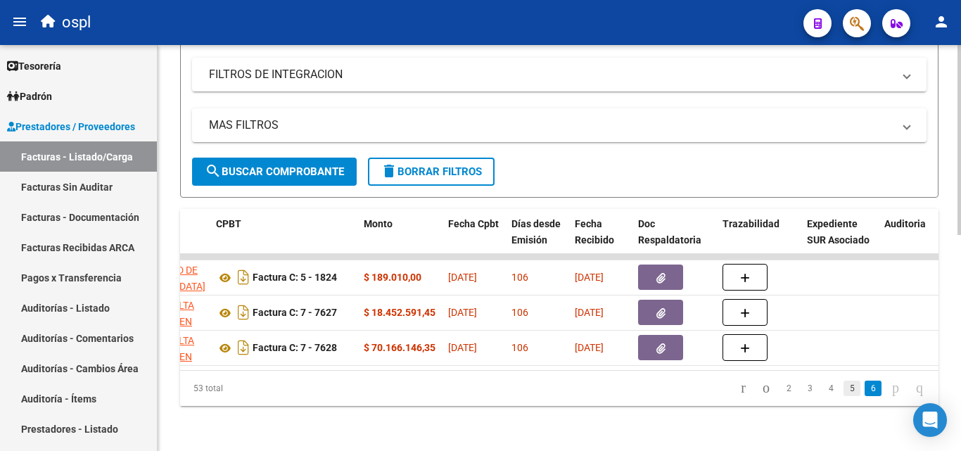
click at [843, 393] on link "5" at bounding box center [851, 387] width 17 height 15
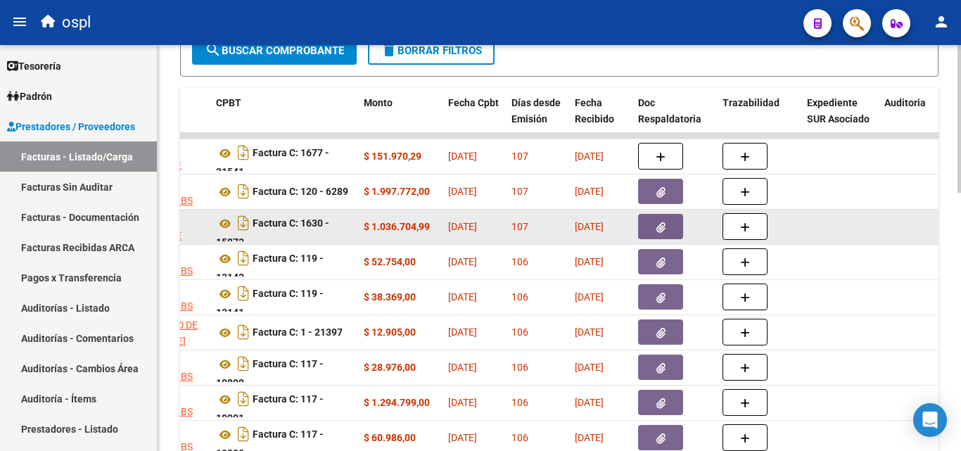
scroll to position [672, 0]
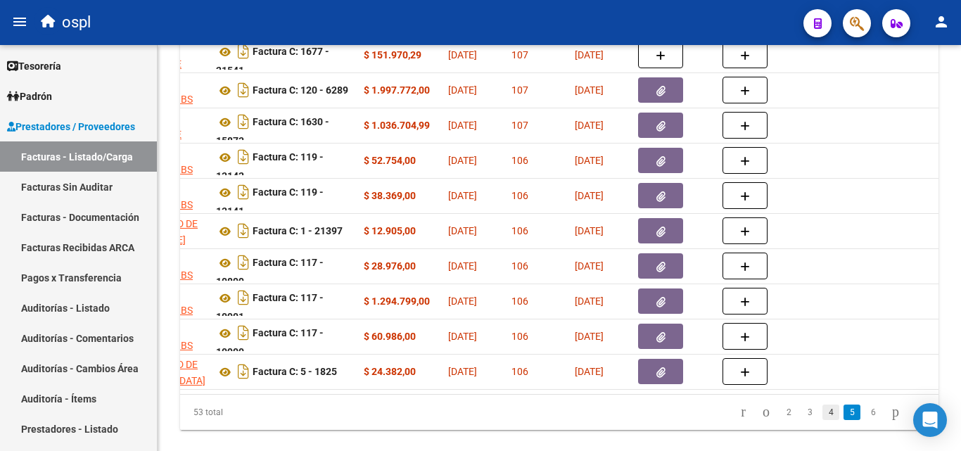
click at [822, 420] on link "4" at bounding box center [830, 411] width 17 height 15
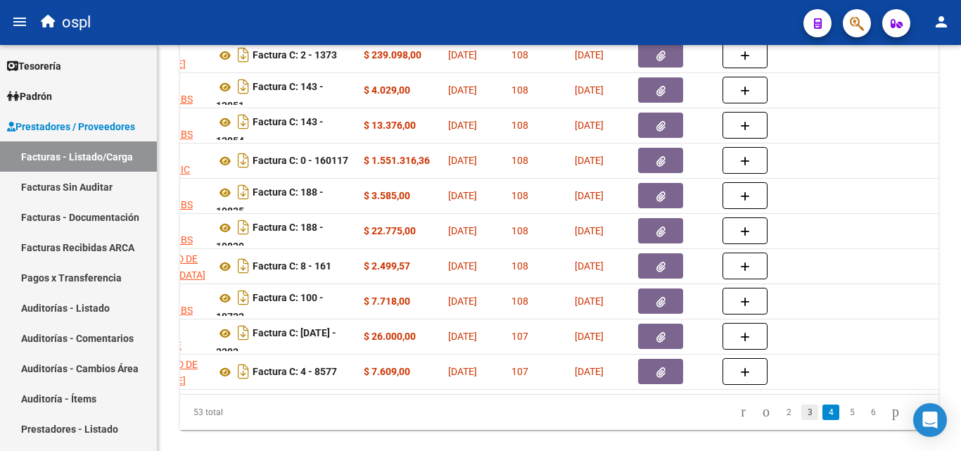
click at [801, 420] on link "3" at bounding box center [809, 411] width 17 height 15
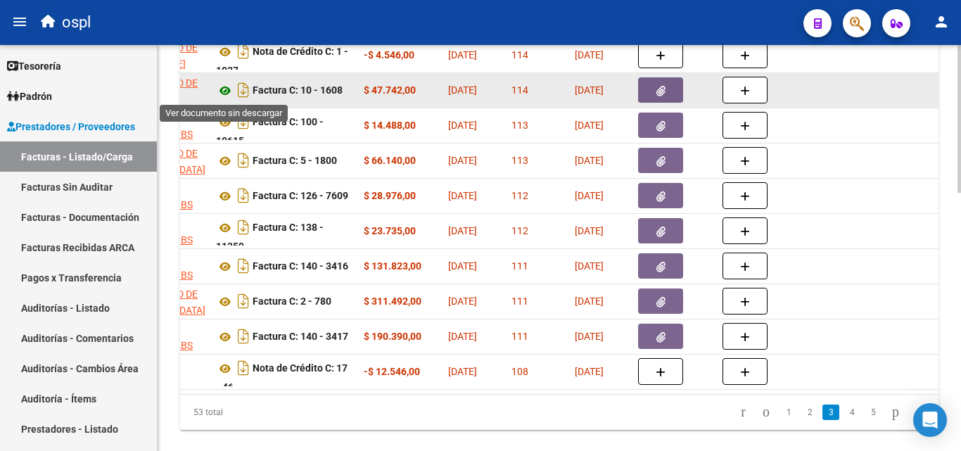
click at [230, 93] on icon at bounding box center [225, 90] width 18 height 17
click at [664, 84] on span "button" at bounding box center [660, 90] width 9 height 13
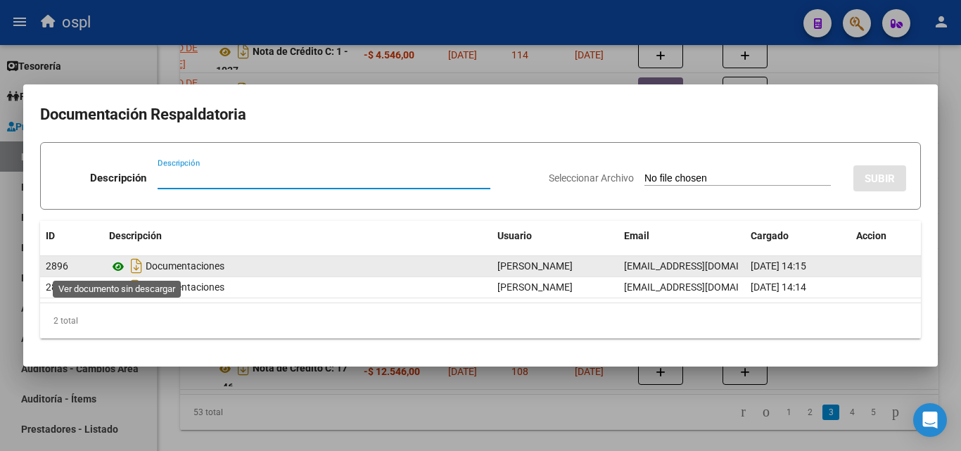
click at [119, 269] on icon at bounding box center [118, 266] width 18 height 17
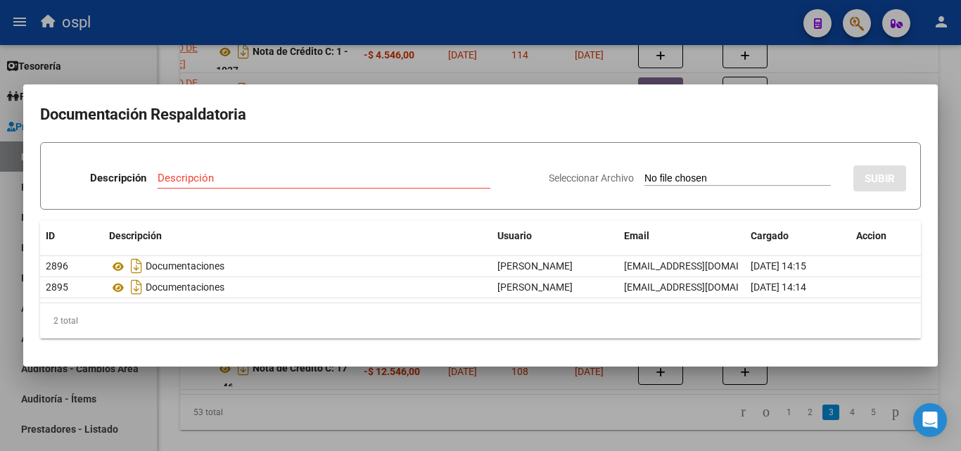
click at [570, 78] on div at bounding box center [480, 225] width 961 height 451
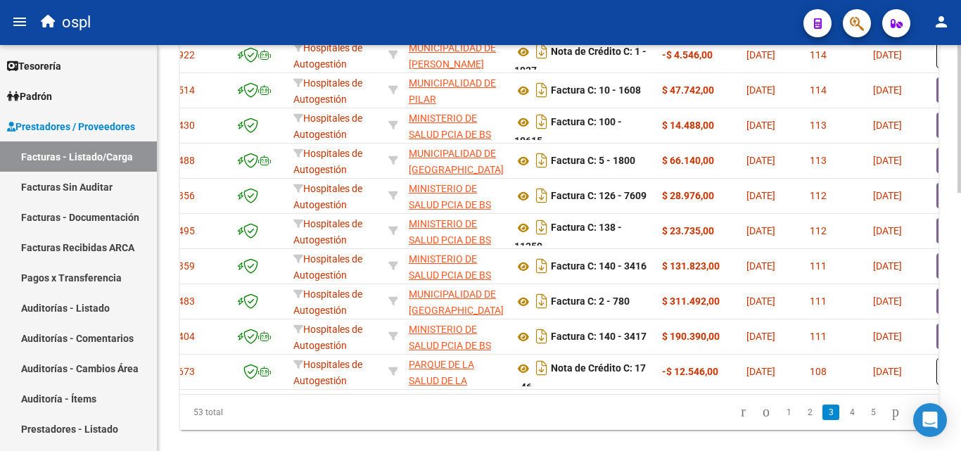
scroll to position [0, 101]
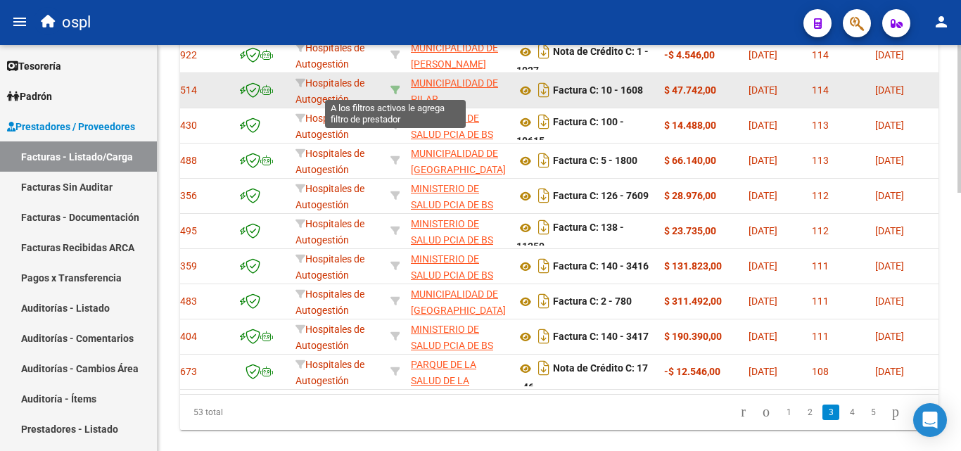
click at [396, 92] on icon at bounding box center [395, 90] width 10 height 10
type input "30999005825"
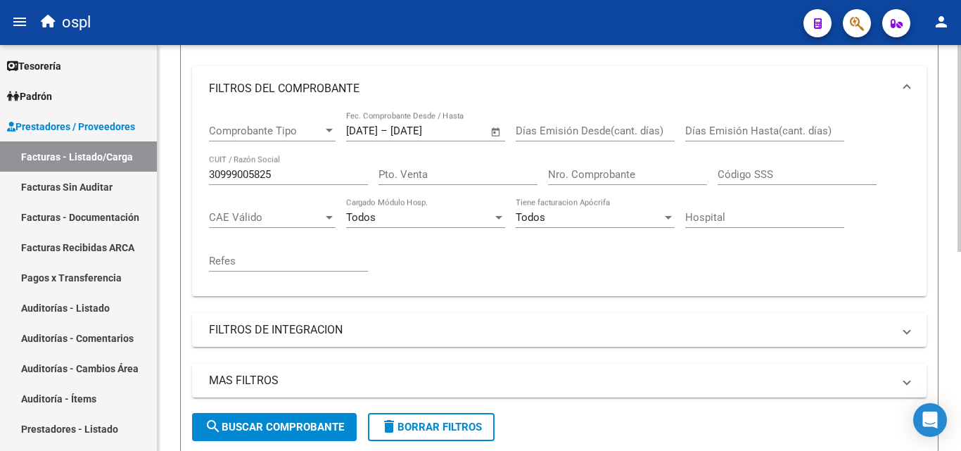
scroll to position [180, 0]
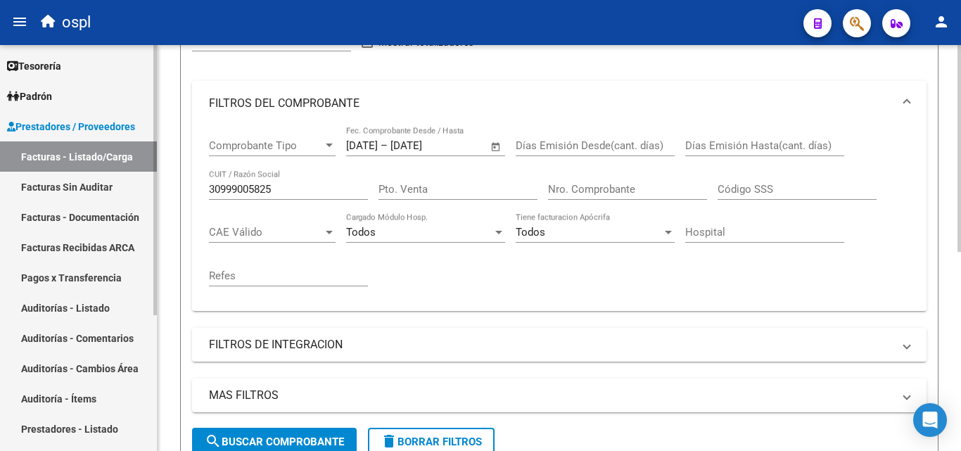
click at [84, 184] on link "Facturas Sin Auditar" at bounding box center [78, 187] width 157 height 30
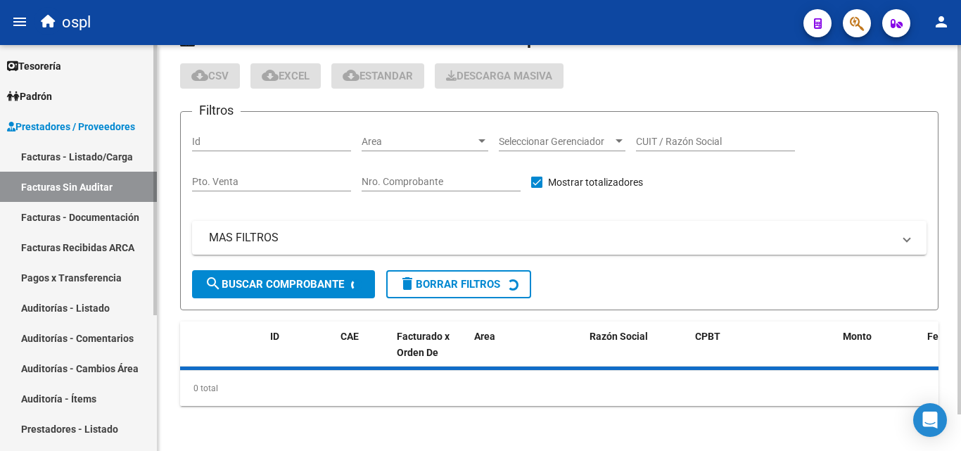
click at [99, 155] on link "Facturas - Listado/Carga" at bounding box center [78, 156] width 157 height 30
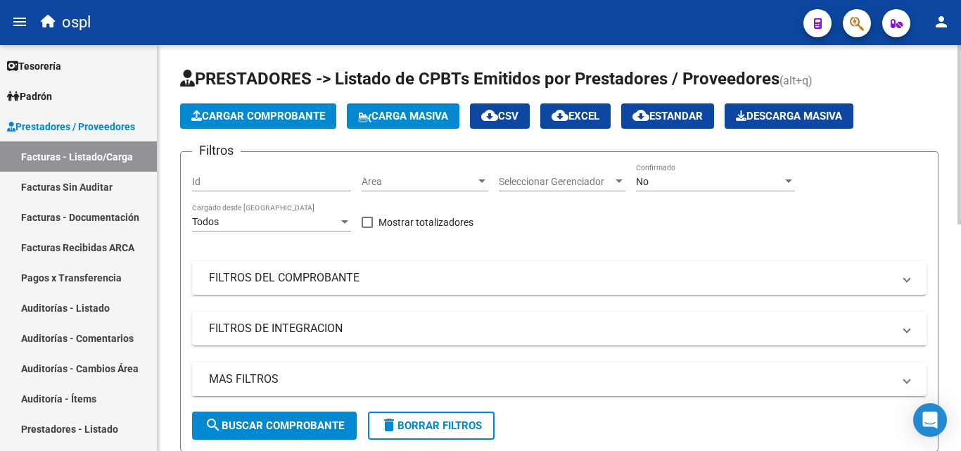
click at [679, 183] on div "No" at bounding box center [709, 182] width 146 height 12
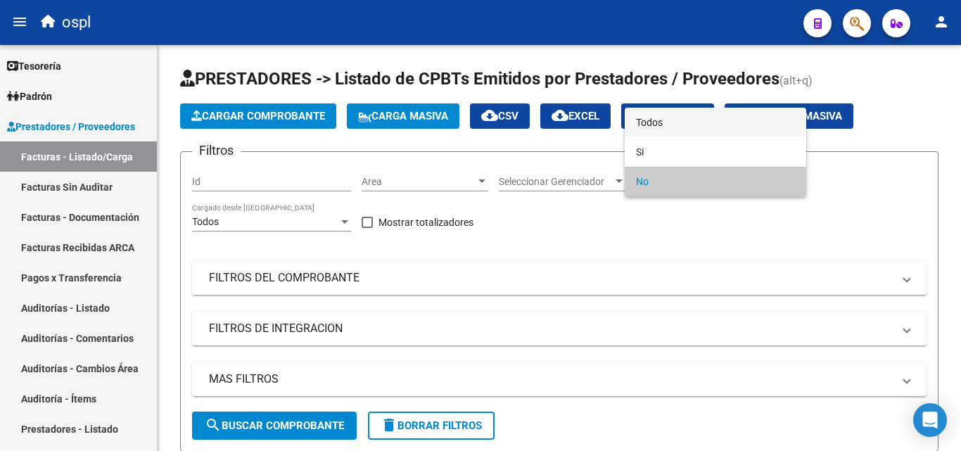
click at [679, 117] on span "Todos" at bounding box center [715, 123] width 159 height 30
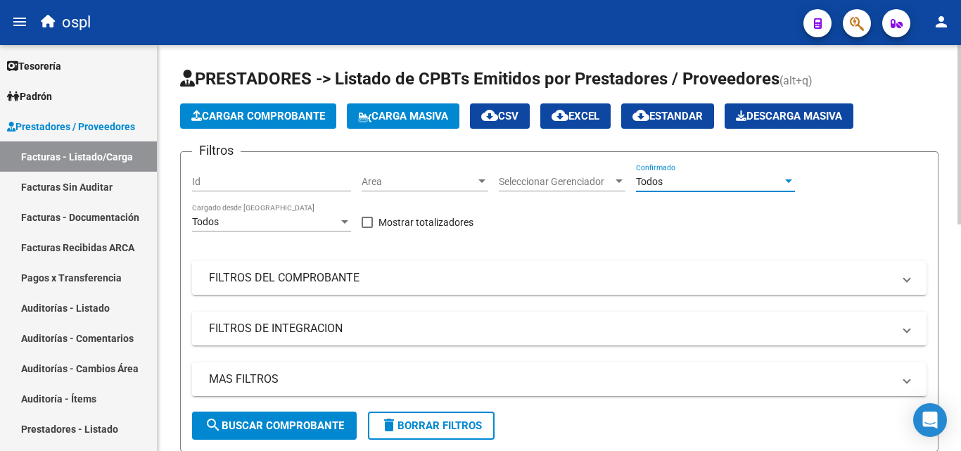
click at [461, 284] on mat-panel-title "FILTROS DEL COMPROBANTE" at bounding box center [551, 277] width 684 height 15
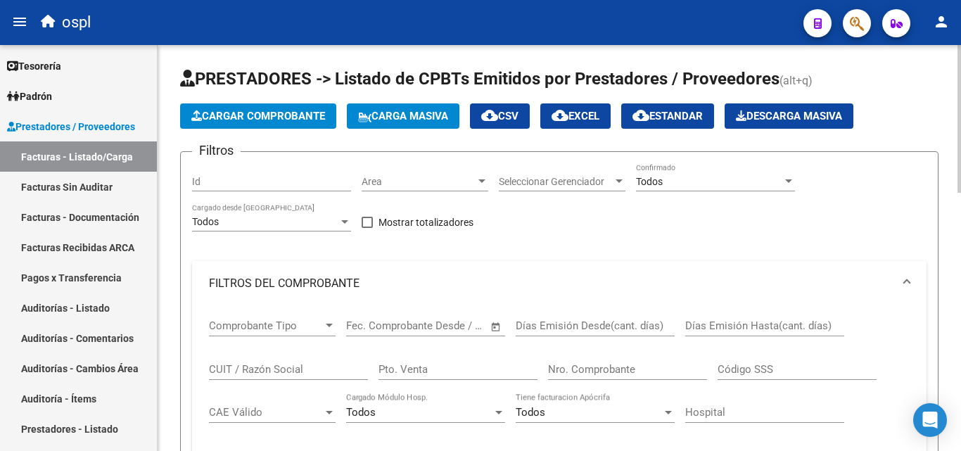
click at [578, 365] on input "Nro. Comprobante" at bounding box center [627, 369] width 159 height 13
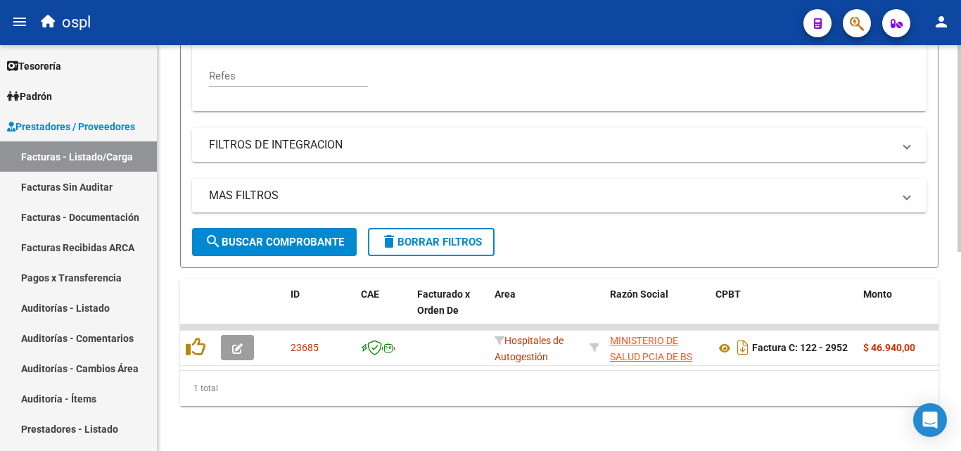
scroll to position [391, 0]
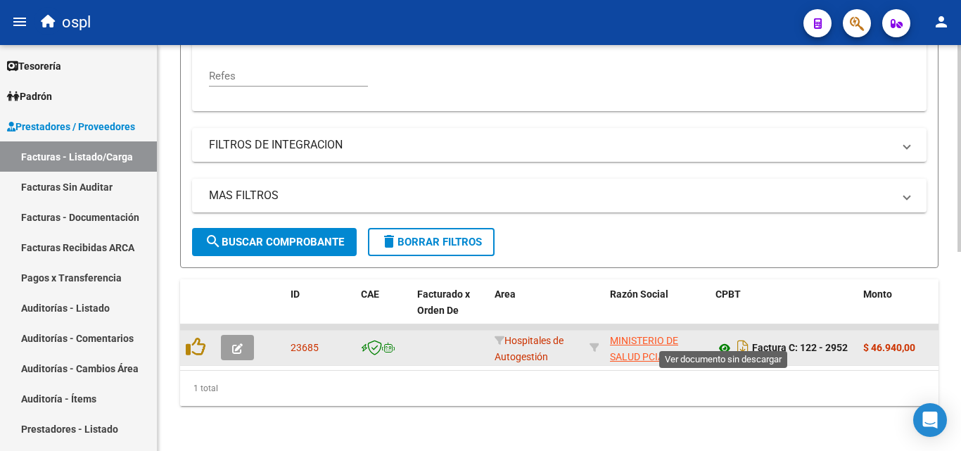
type input "2952"
click at [725, 340] on icon at bounding box center [724, 348] width 18 height 17
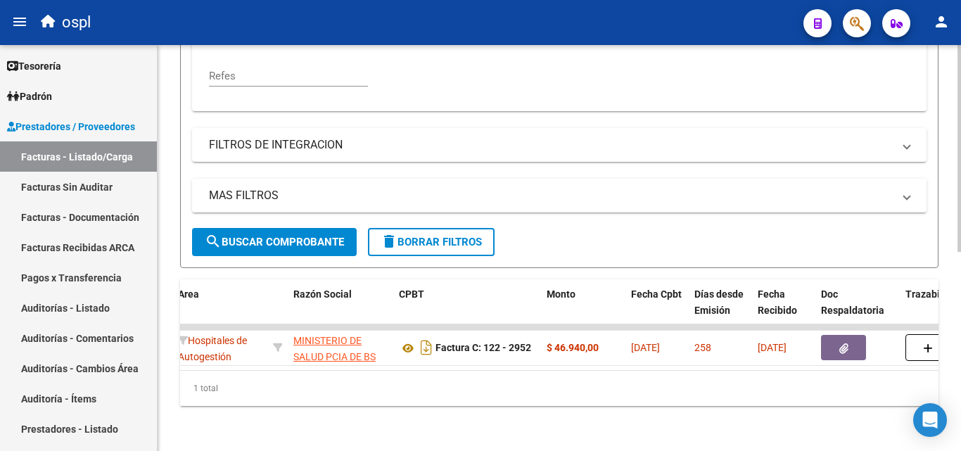
scroll to position [0, 411]
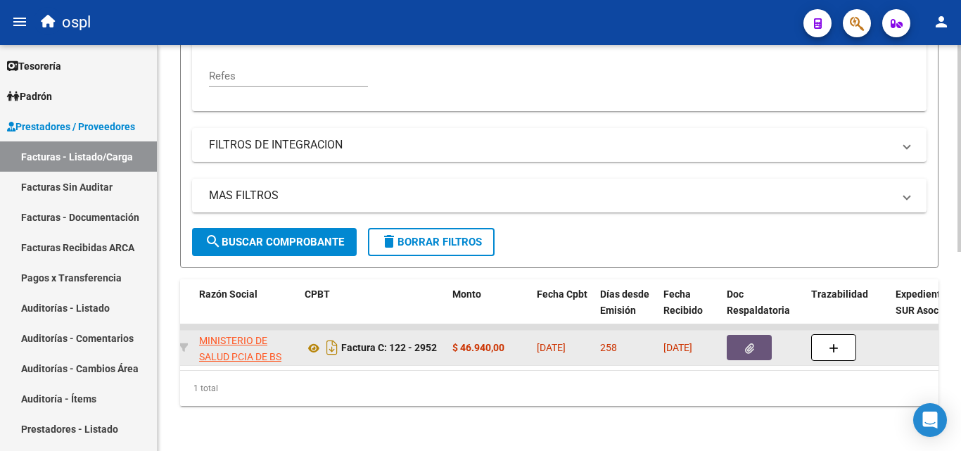
click at [753, 341] on span "button" at bounding box center [749, 347] width 9 height 13
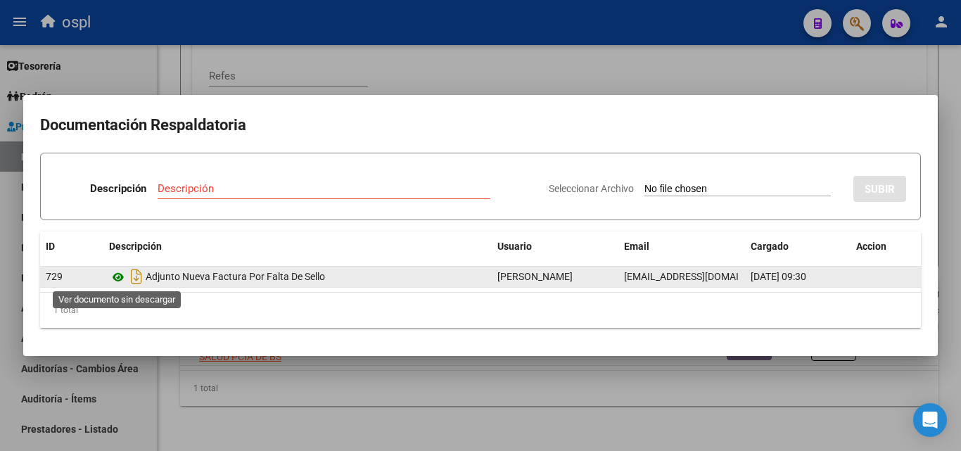
click at [124, 274] on icon at bounding box center [118, 277] width 18 height 17
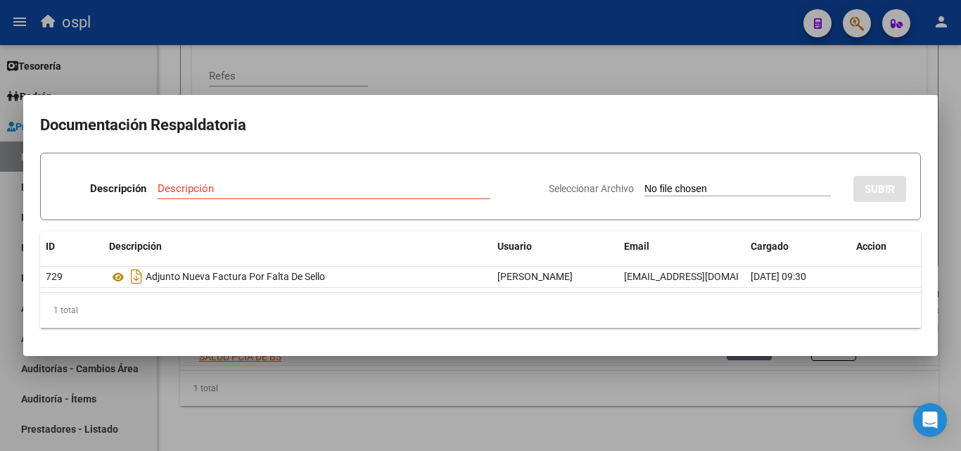
click at [466, 79] on div at bounding box center [480, 225] width 961 height 451
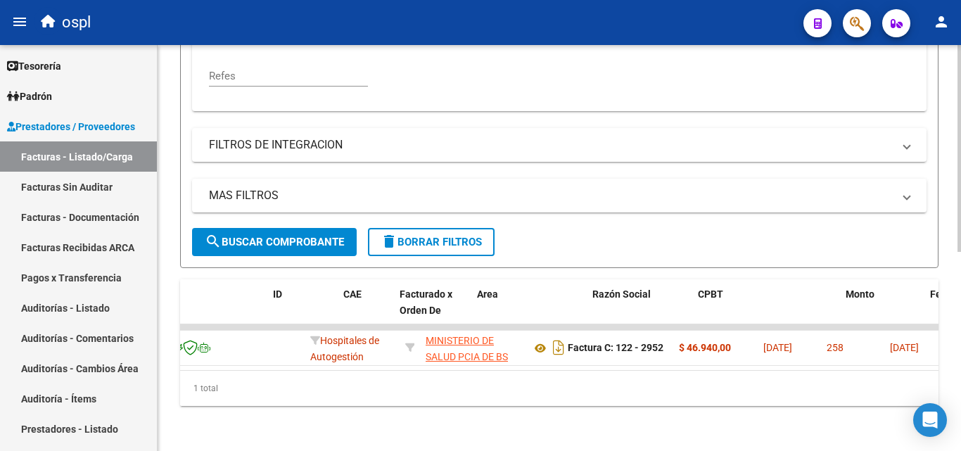
scroll to position [0, 0]
